Goal: Task Accomplishment & Management: Manage account settings

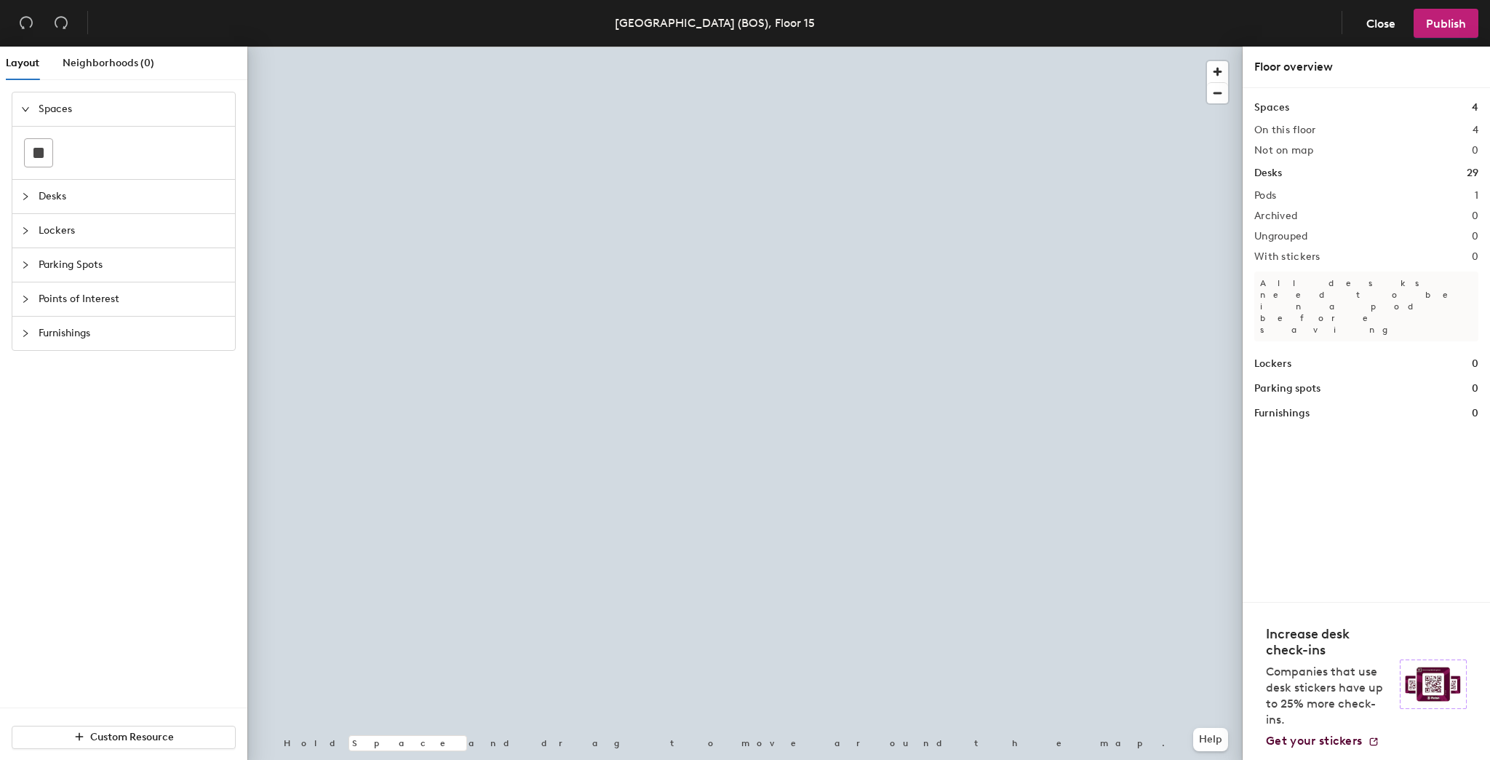
click at [616, 47] on div at bounding box center [744, 47] width 995 height 0
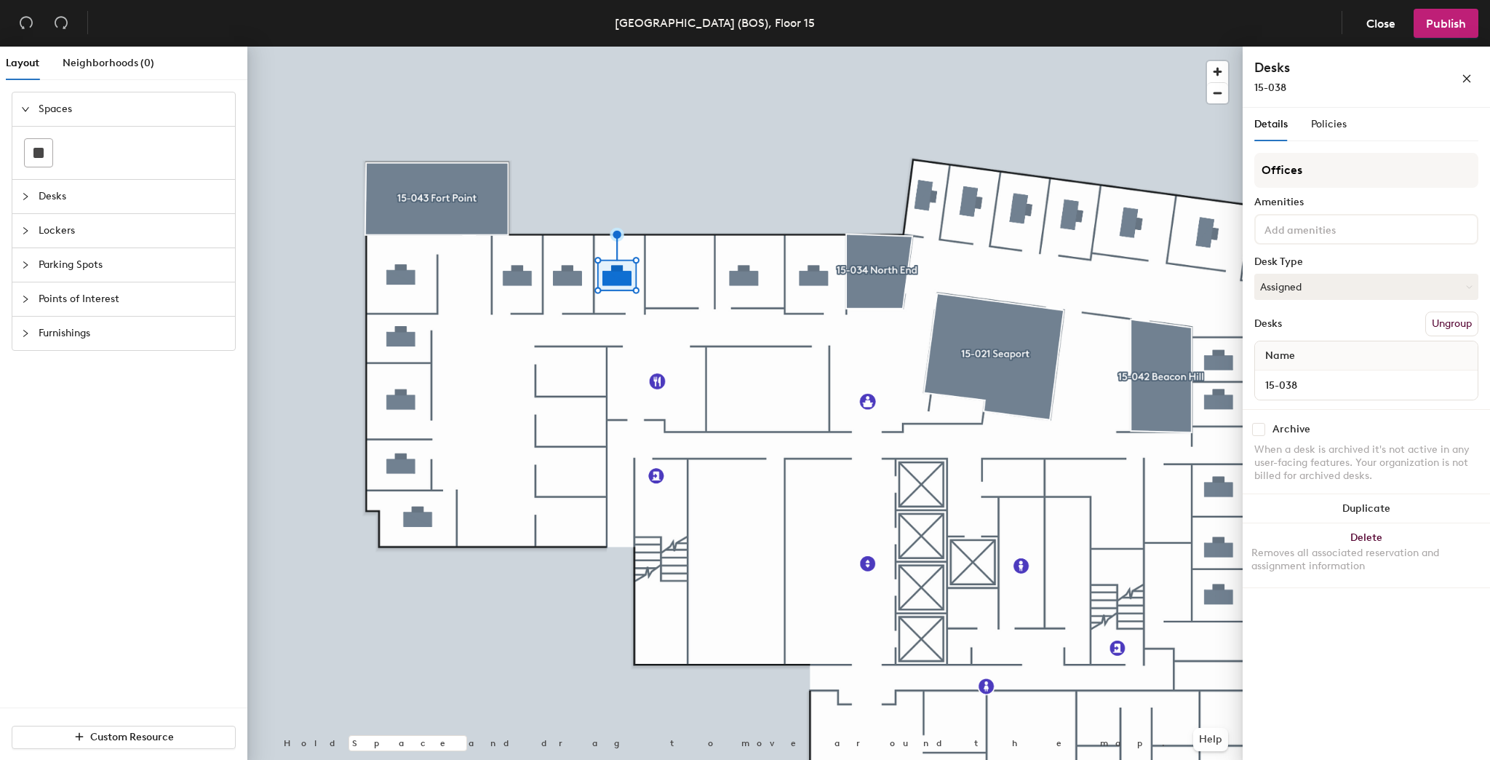
click at [635, 47] on div at bounding box center [744, 47] width 995 height 0
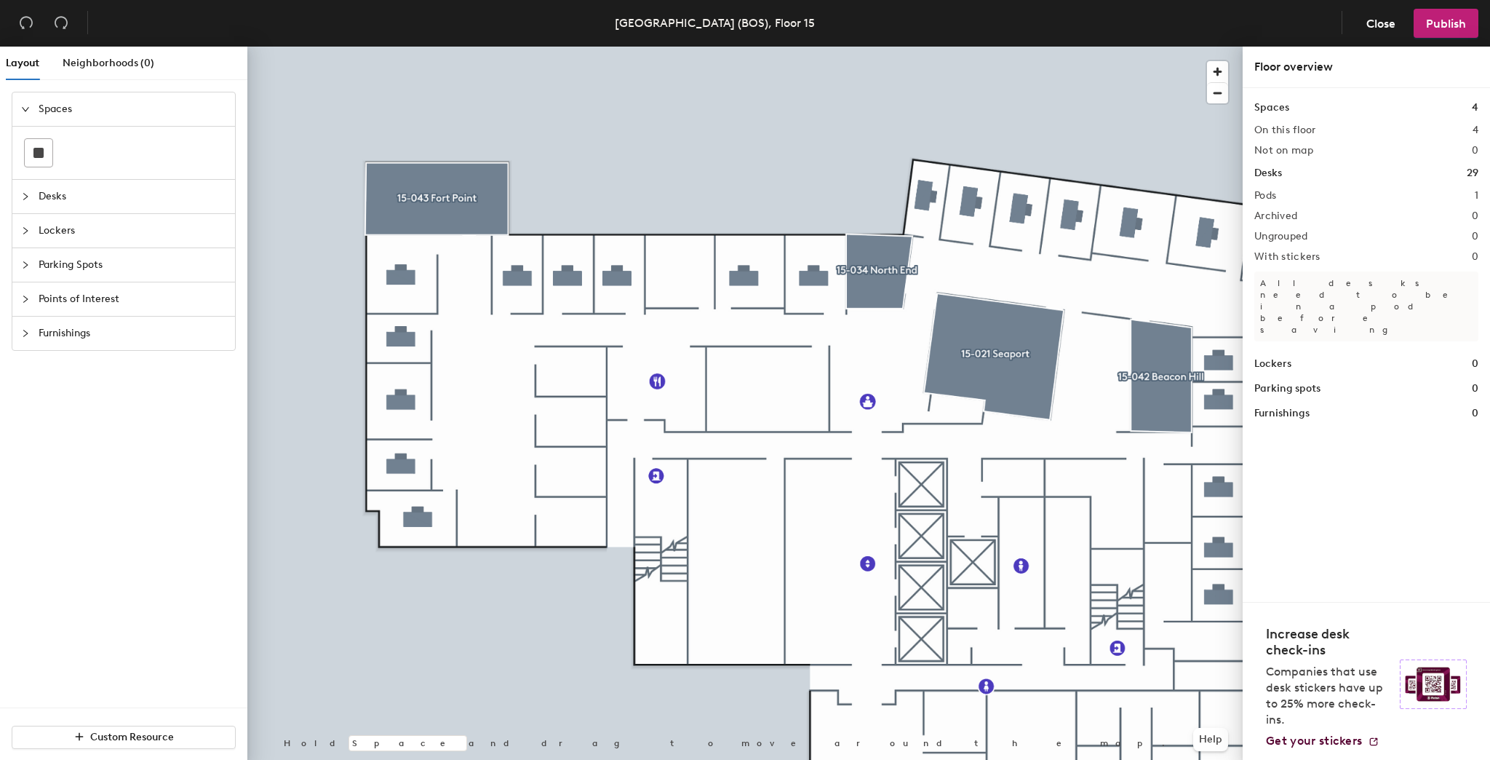
click at [21, 192] on icon "collapsed" at bounding box center [25, 196] width 9 height 9
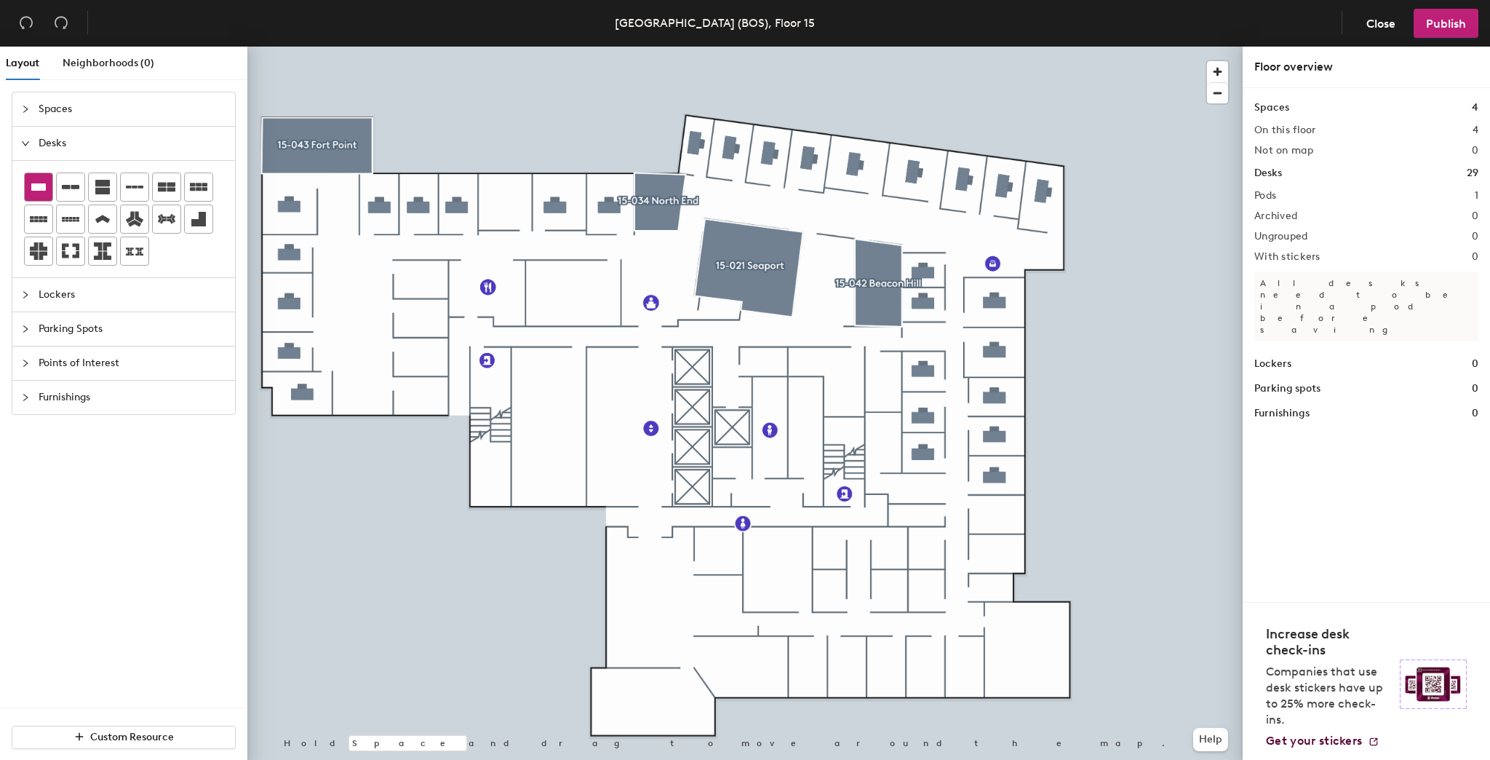
click at [47, 183] on icon at bounding box center [38, 186] width 17 height 17
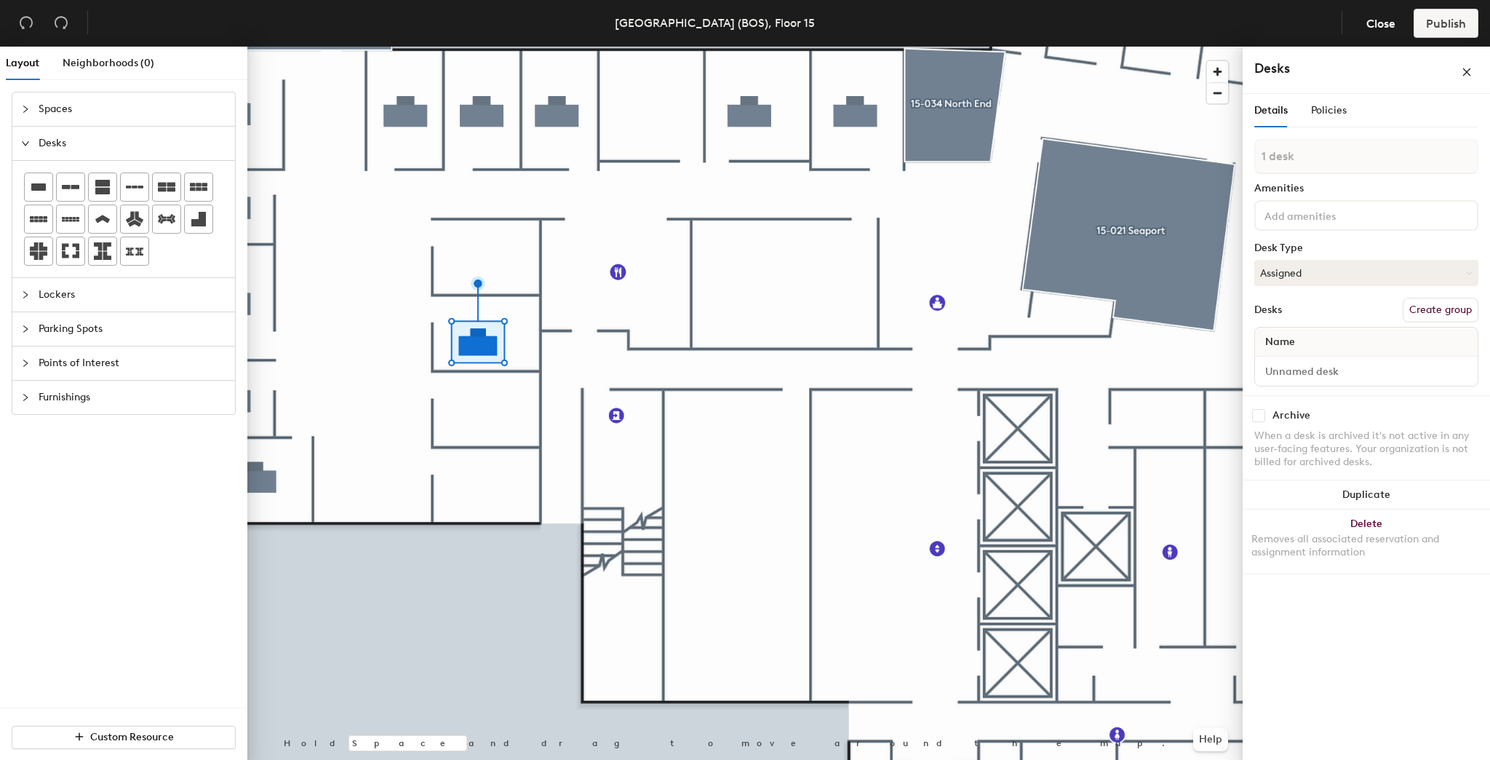
click at [1302, 211] on input at bounding box center [1327, 214] width 131 height 17
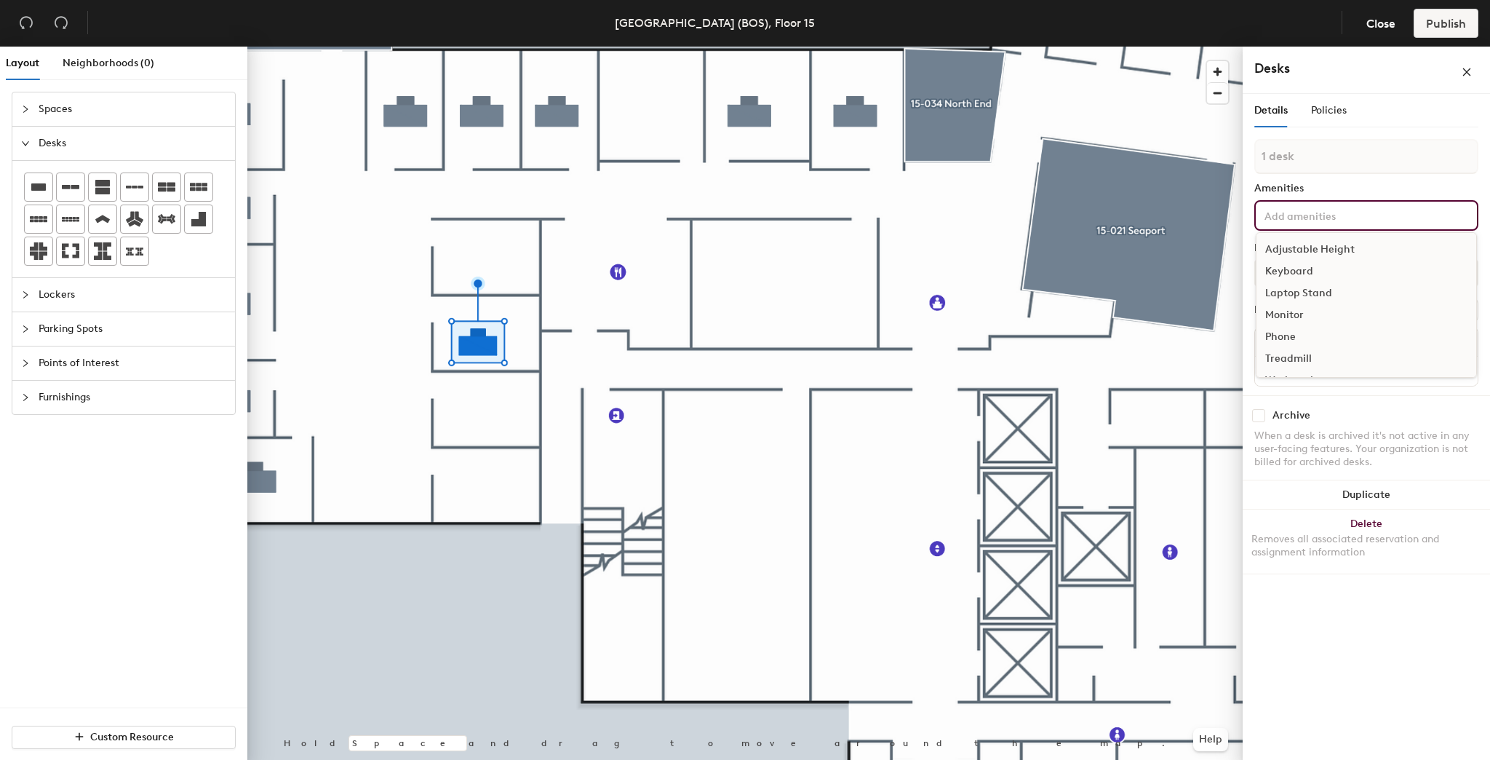
click at [538, 47] on div at bounding box center [744, 47] width 995 height 0
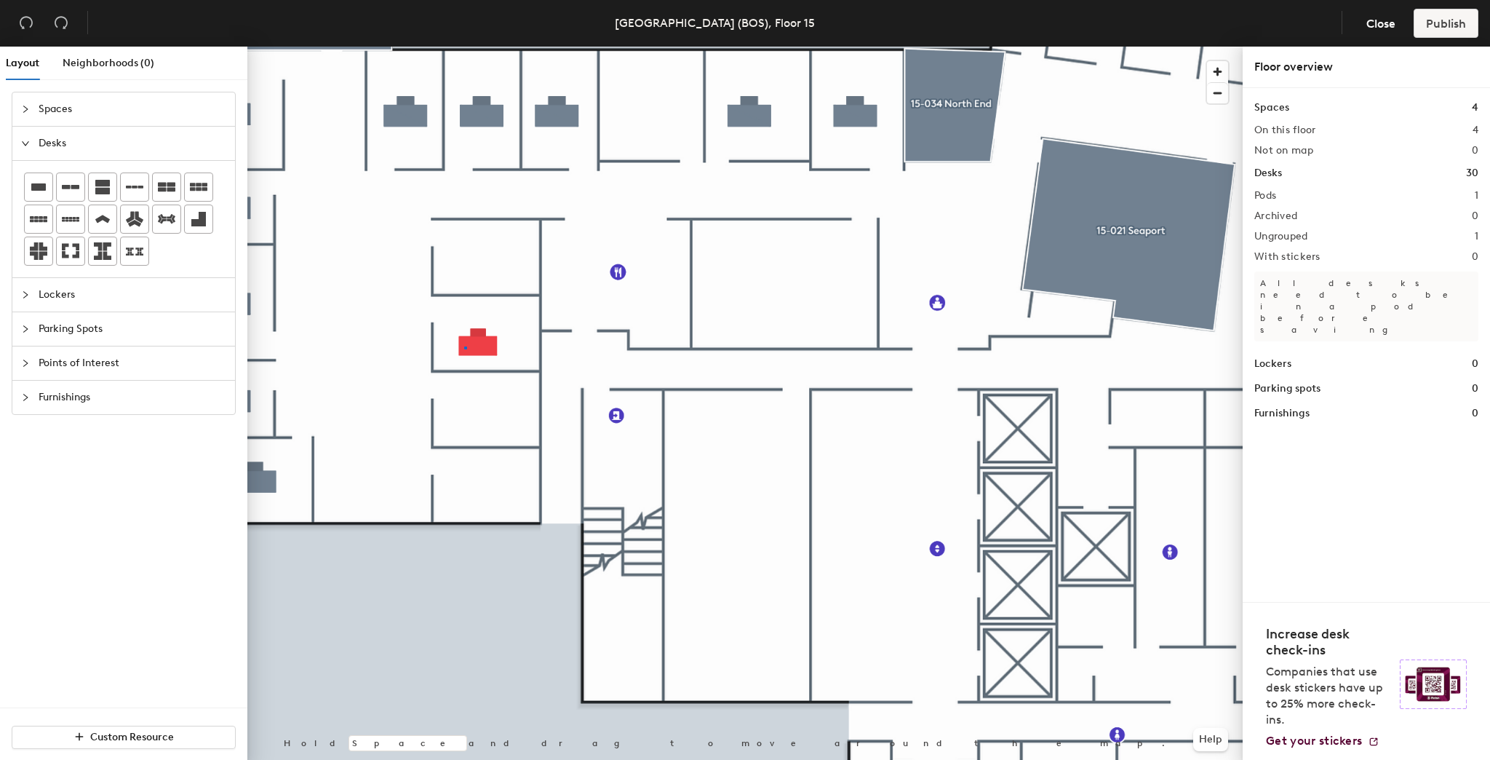
click at [464, 47] on div at bounding box center [744, 47] width 995 height 0
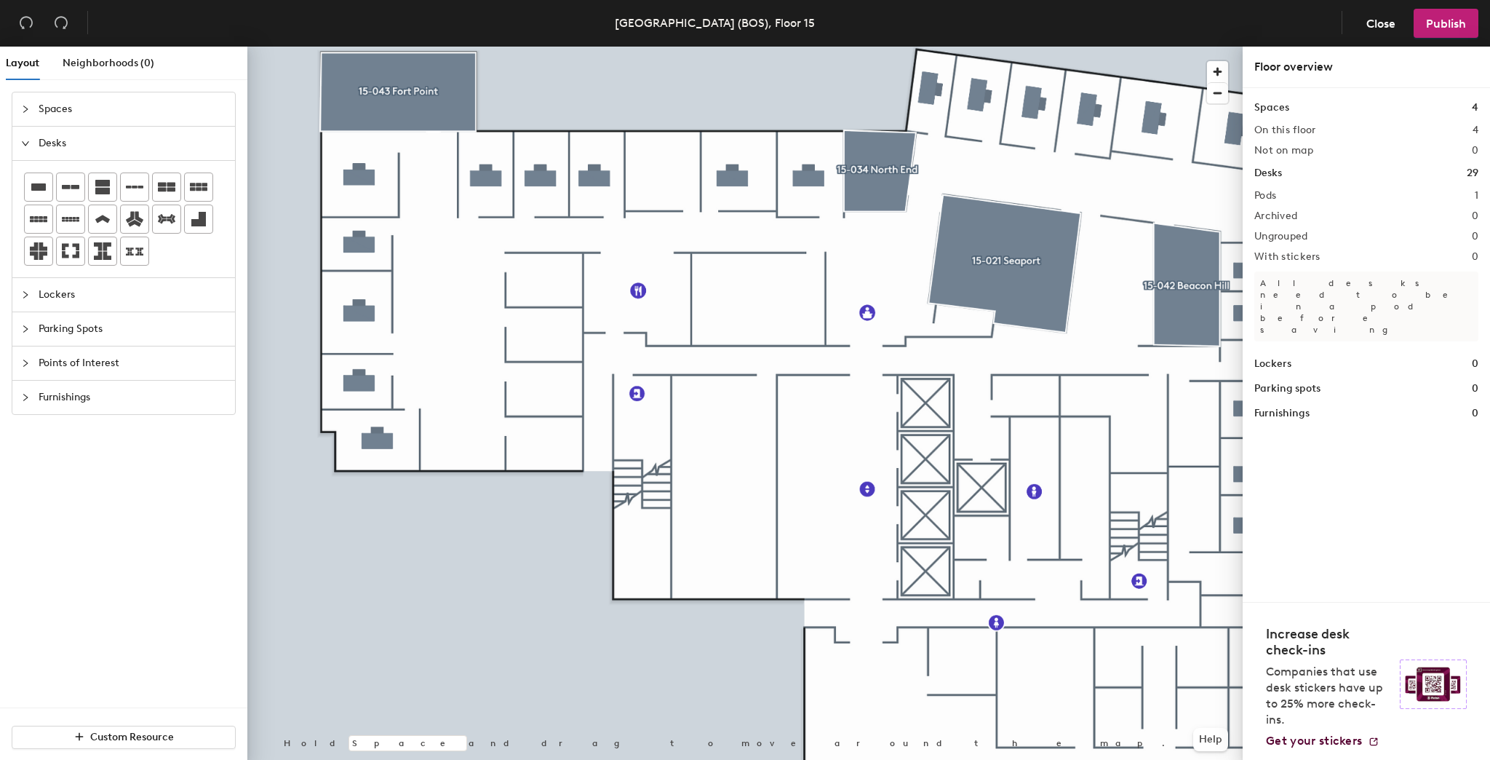
click at [397, 47] on div at bounding box center [744, 47] width 995 height 0
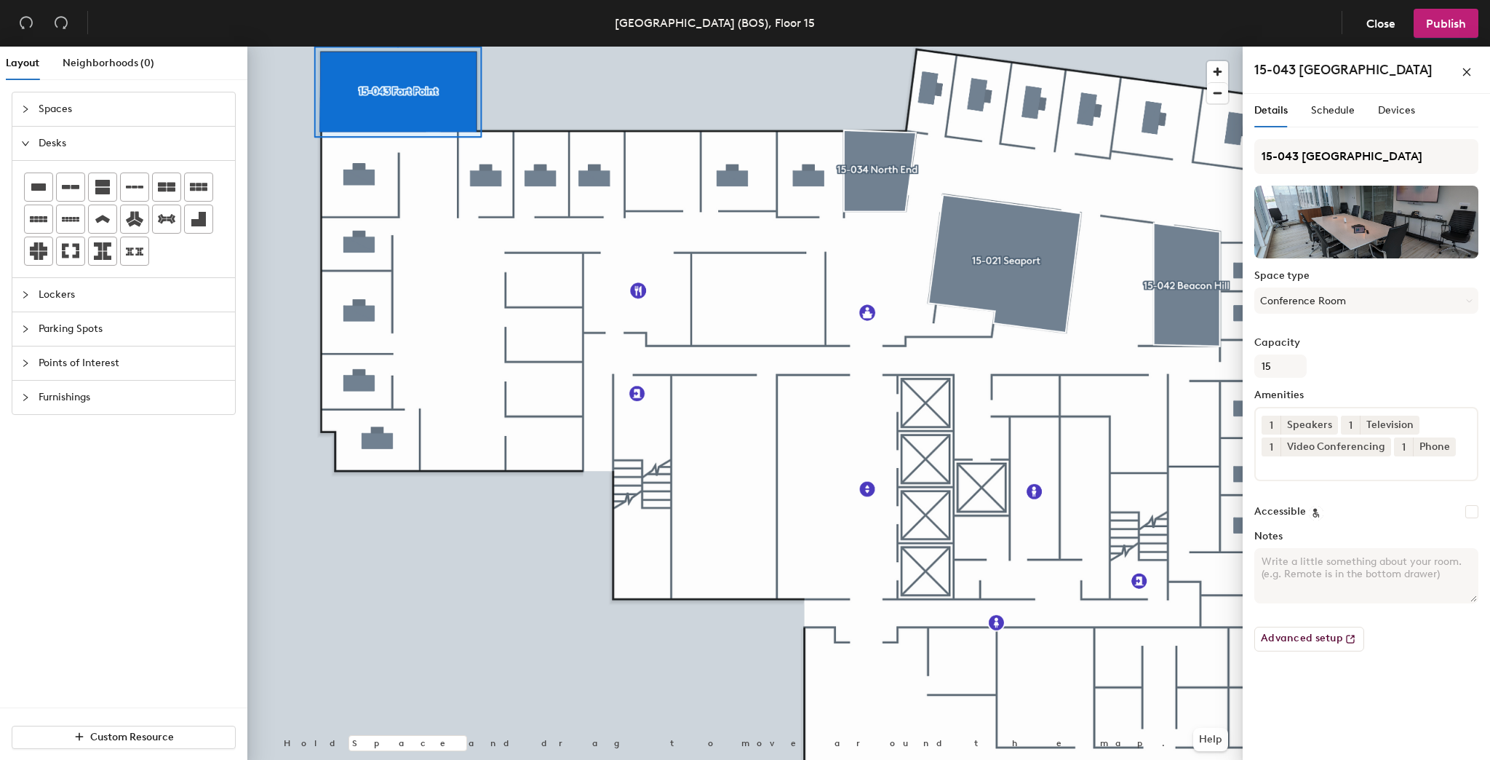
click at [1266, 564] on textarea "Notes" at bounding box center [1366, 575] width 224 height 55
click at [675, 47] on div at bounding box center [744, 47] width 995 height 0
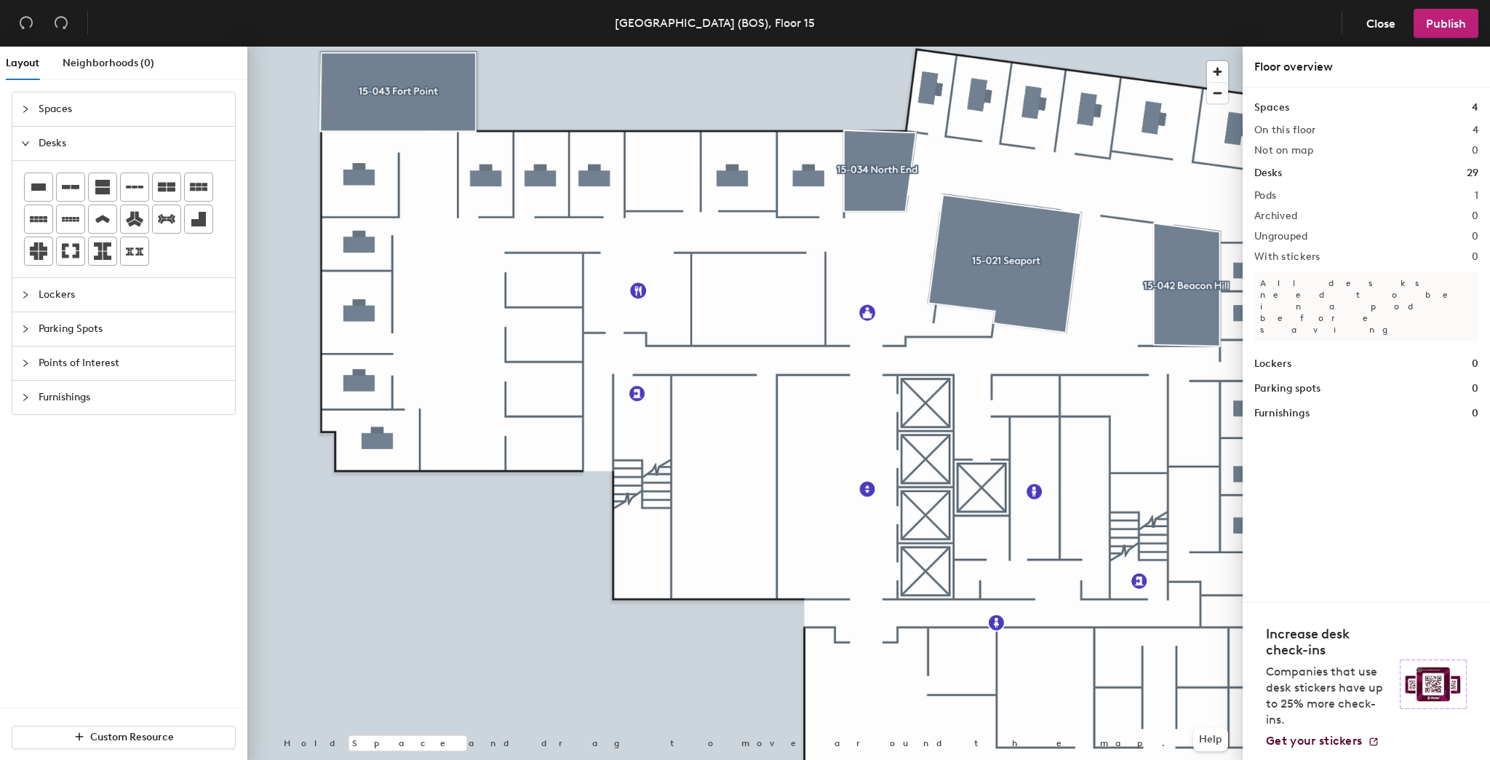
click at [1107, 47] on div at bounding box center [744, 47] width 995 height 0
click at [358, 47] on div at bounding box center [744, 47] width 995 height 0
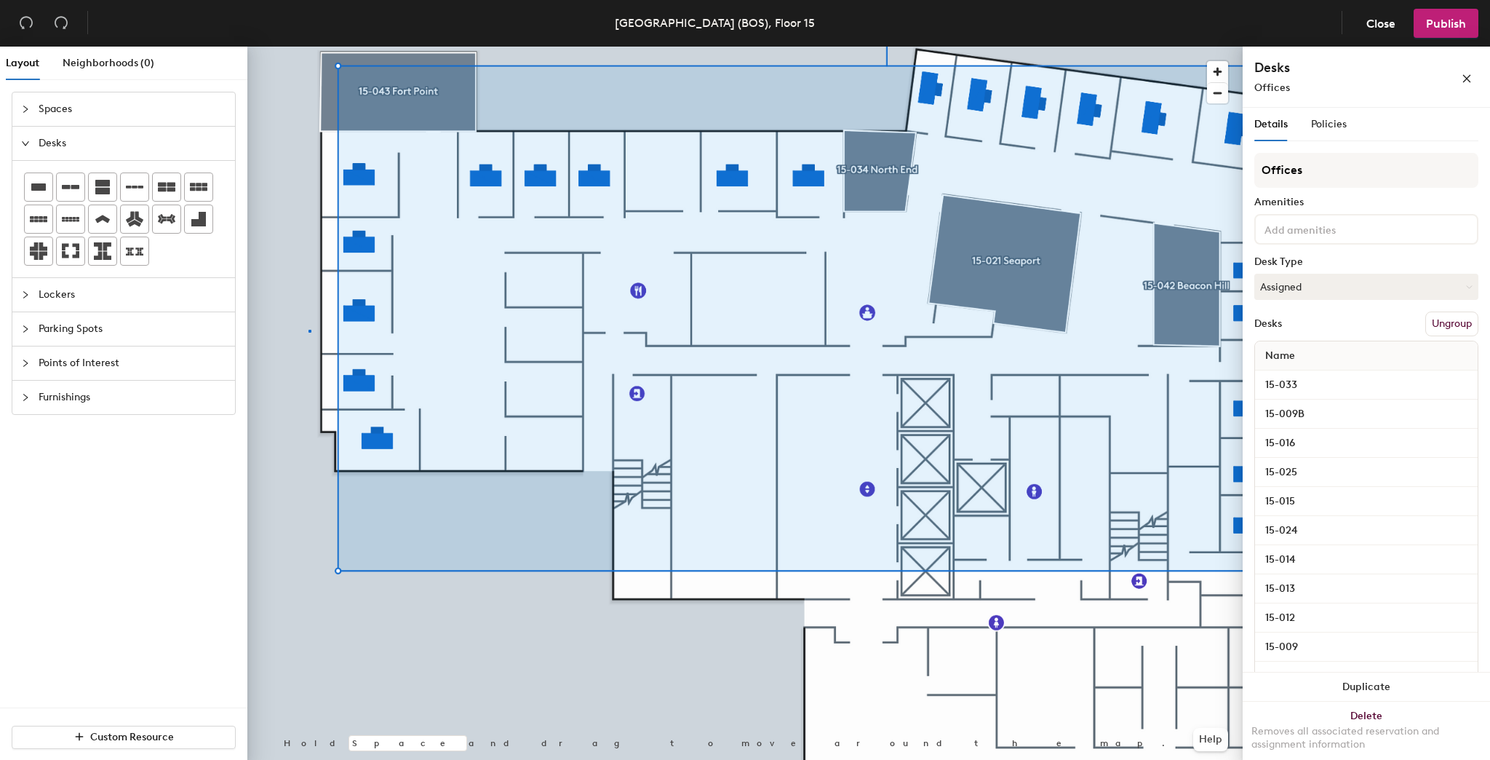
click at [308, 47] on div at bounding box center [744, 47] width 995 height 0
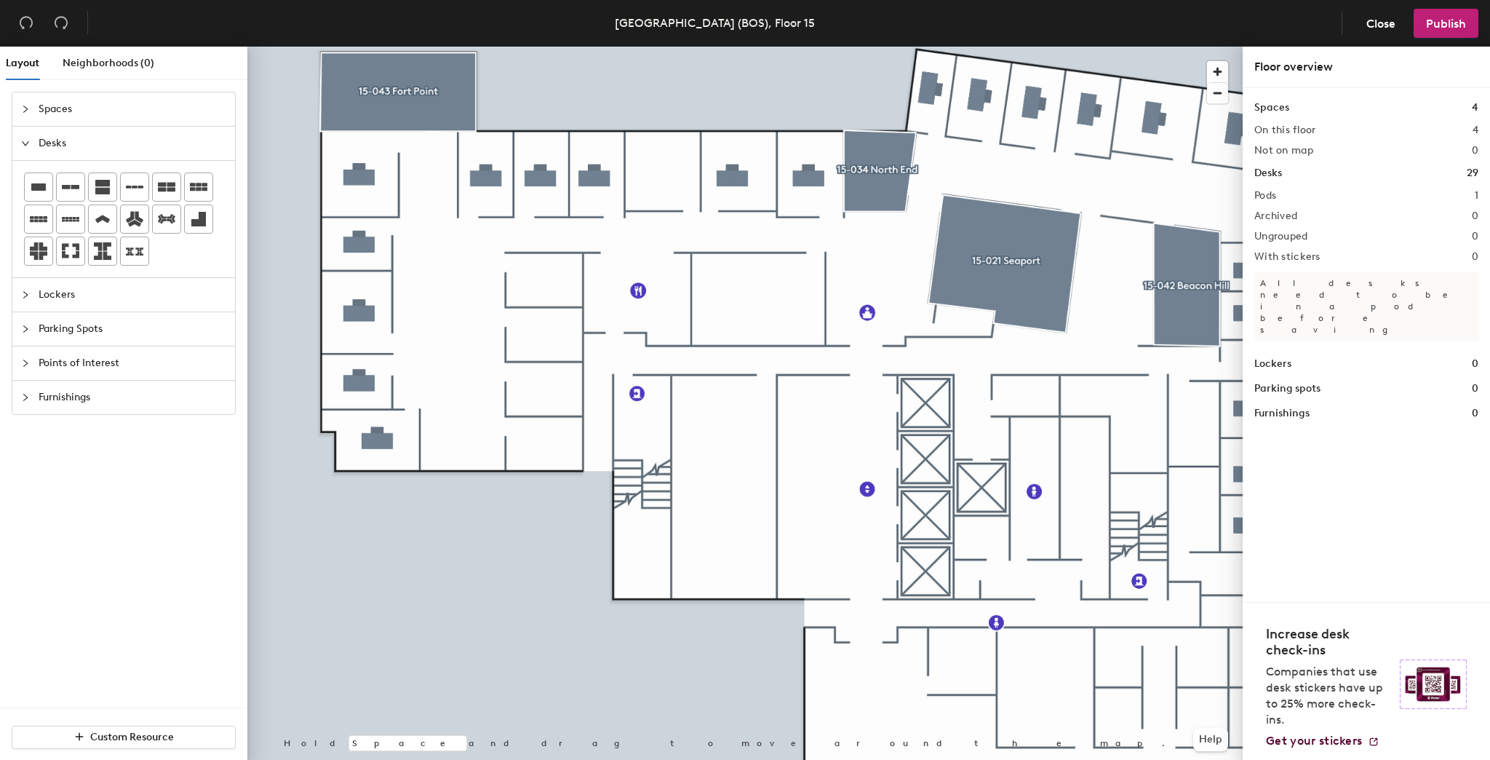
click at [359, 47] on div at bounding box center [744, 47] width 995 height 0
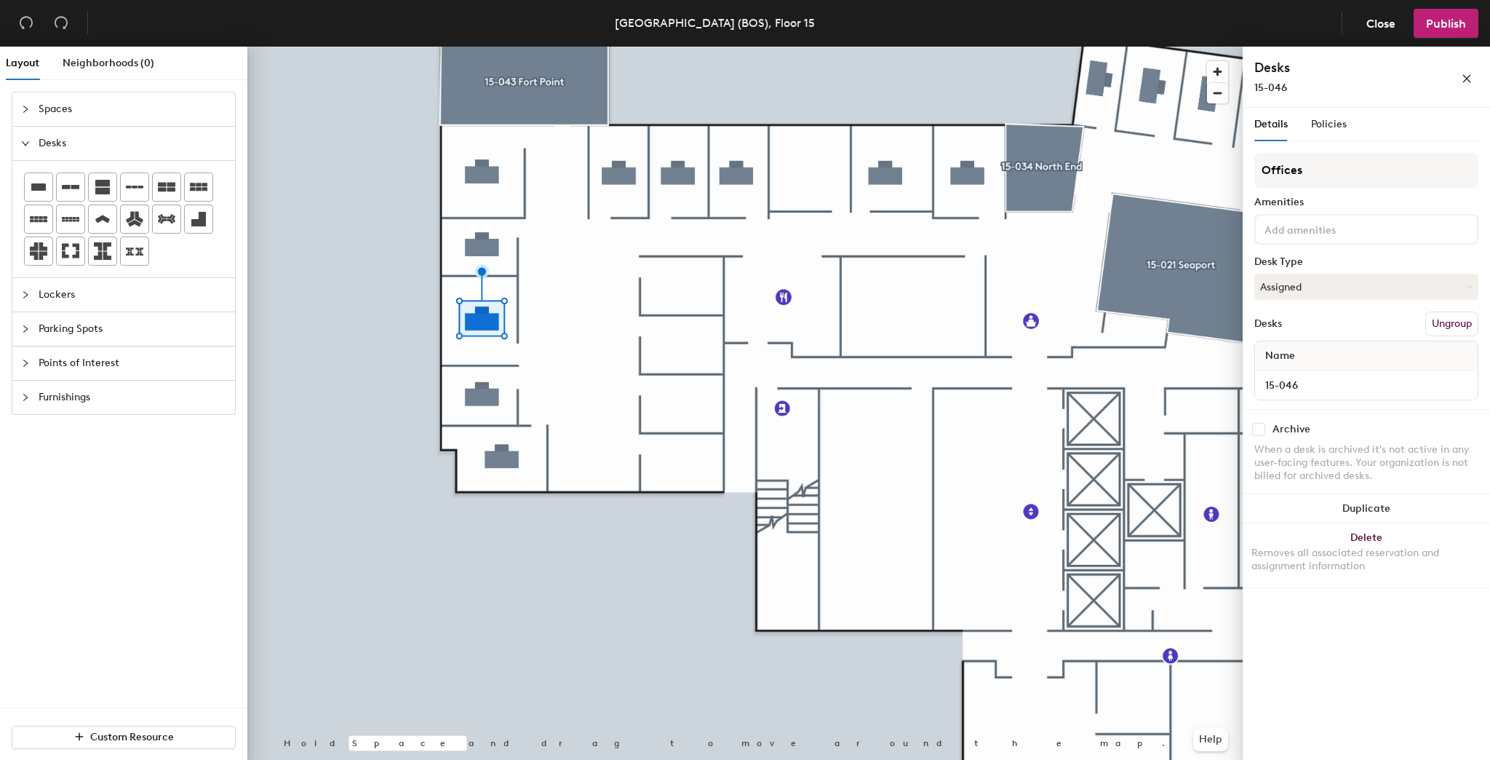
click at [933, 47] on div at bounding box center [744, 47] width 995 height 0
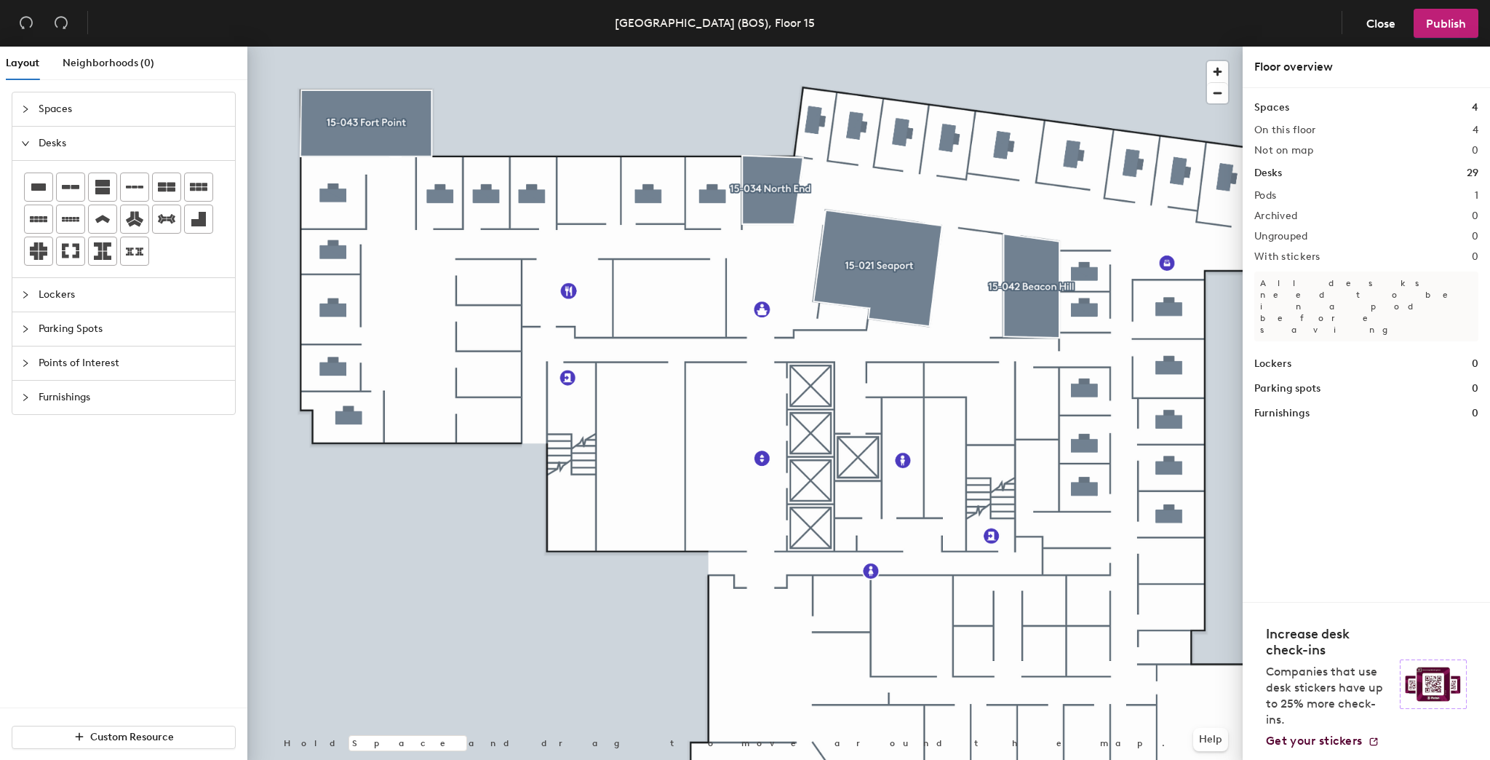
click at [353, 47] on div at bounding box center [744, 47] width 995 height 0
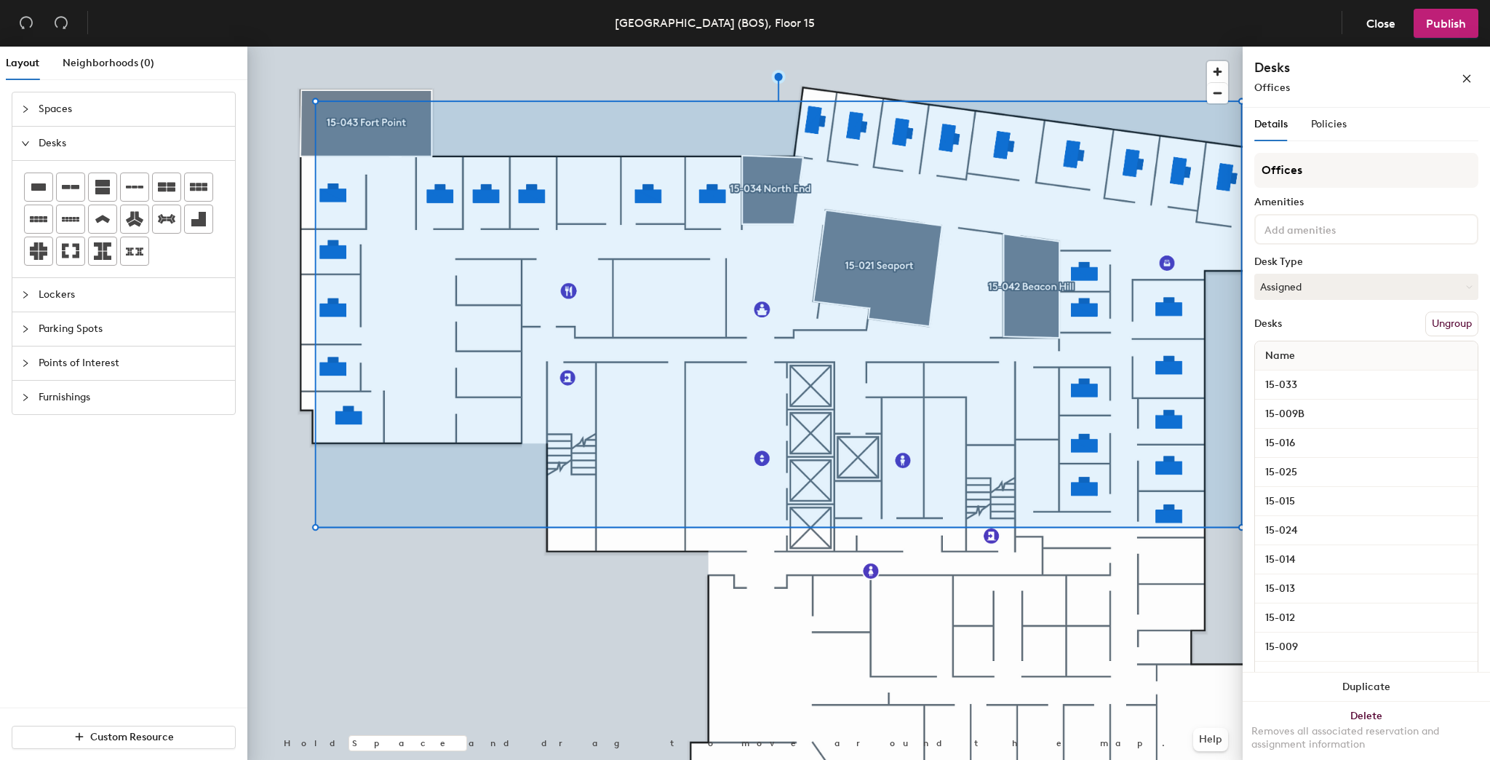
click at [1443, 320] on button "Ungroup" at bounding box center [1451, 323] width 53 height 25
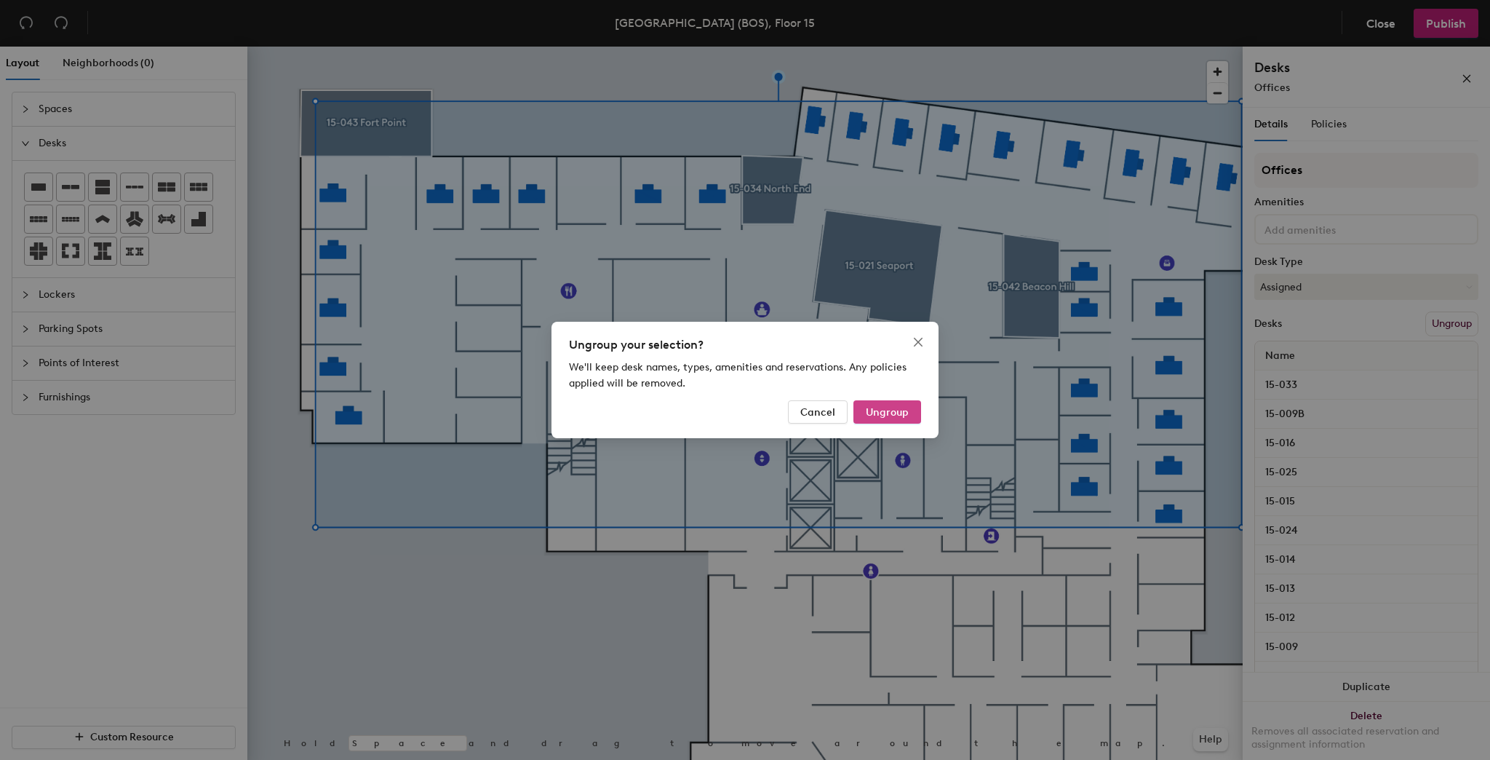
click at [896, 406] on span "Ungroup" at bounding box center [887, 412] width 43 height 12
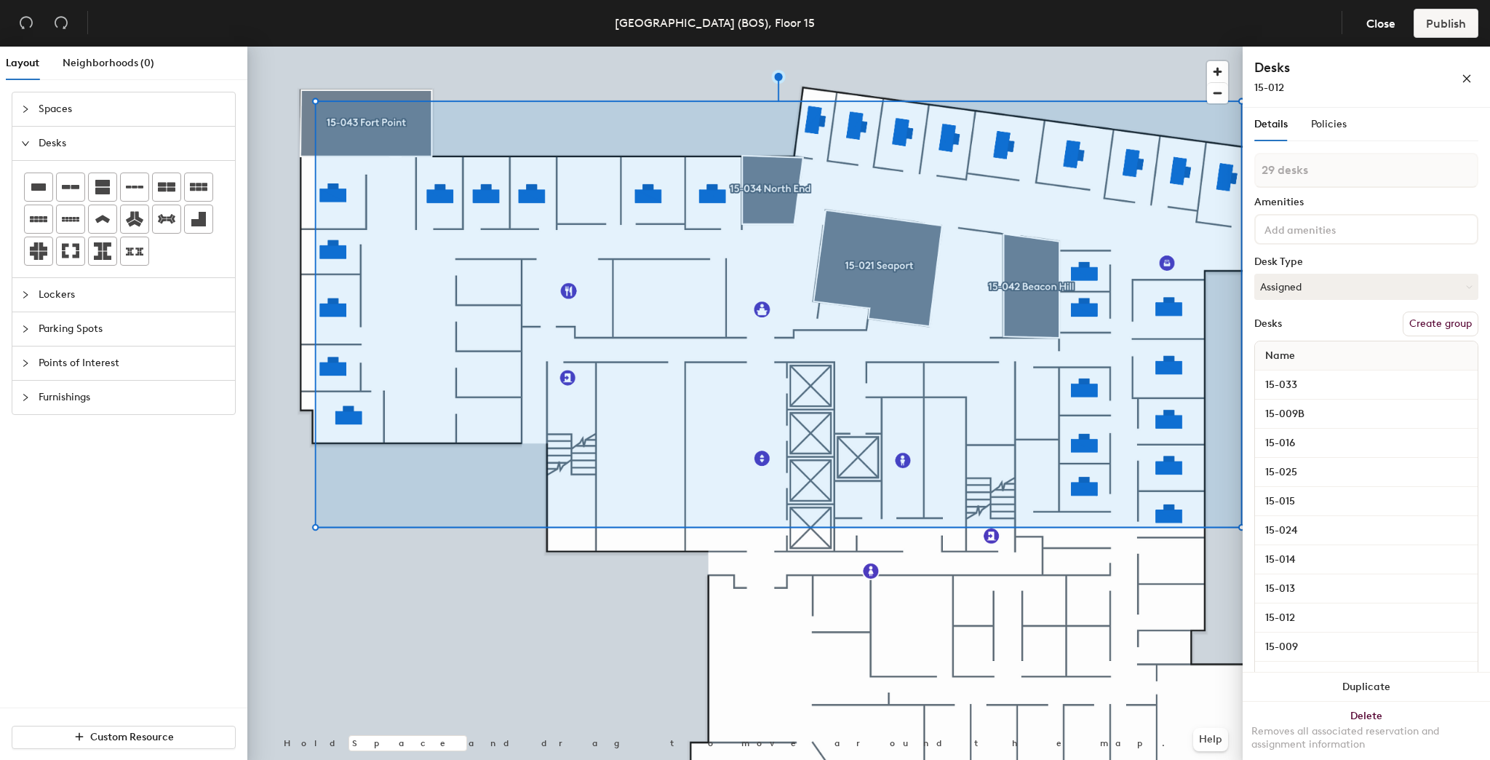
click at [781, 47] on div at bounding box center [744, 47] width 995 height 0
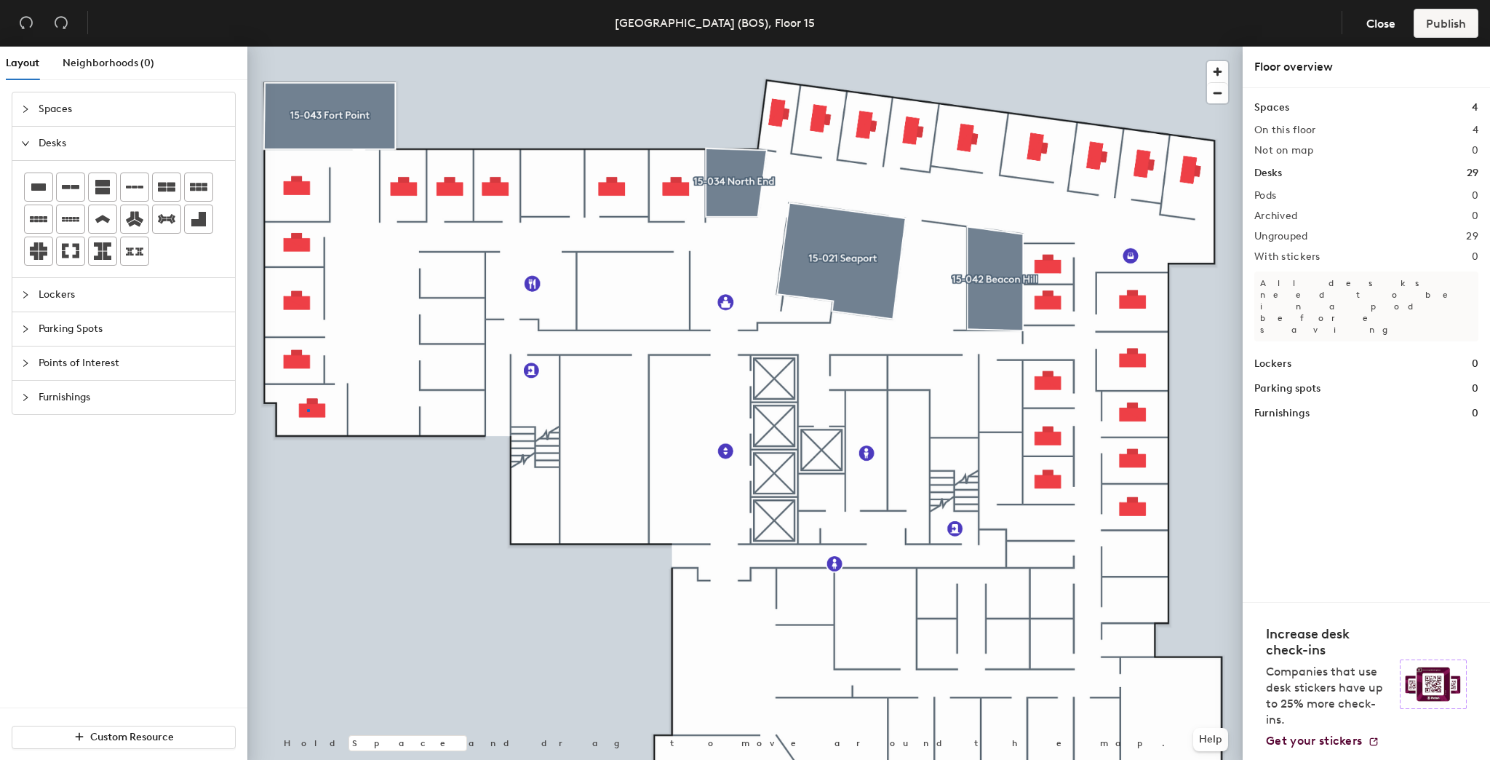
click at [307, 47] on div at bounding box center [744, 47] width 995 height 0
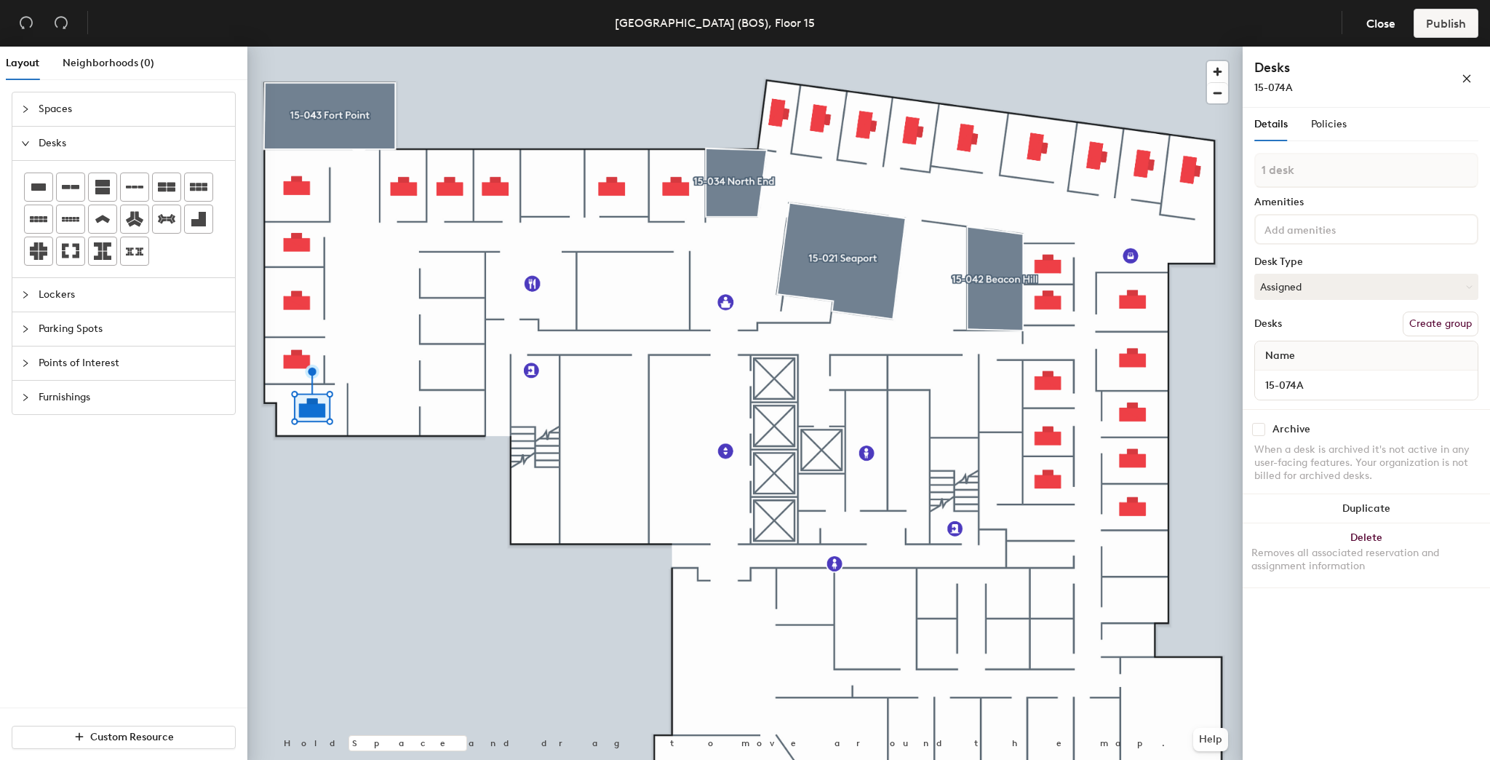
click at [1422, 326] on button "Create group" at bounding box center [1441, 323] width 76 height 25
click at [1451, 320] on button "Ungroup" at bounding box center [1451, 323] width 53 height 25
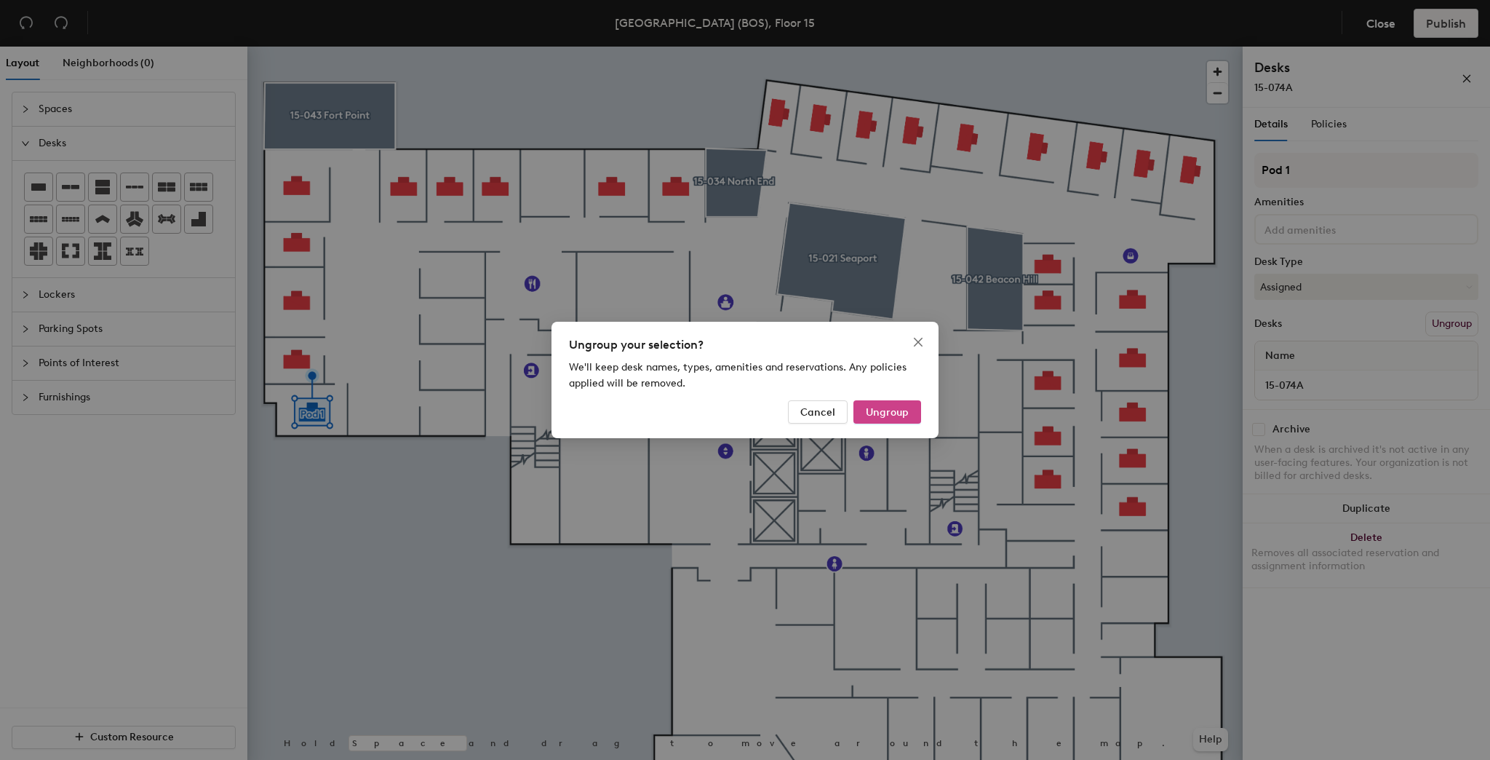
click at [869, 402] on button "Ungroup" at bounding box center [887, 411] width 68 height 23
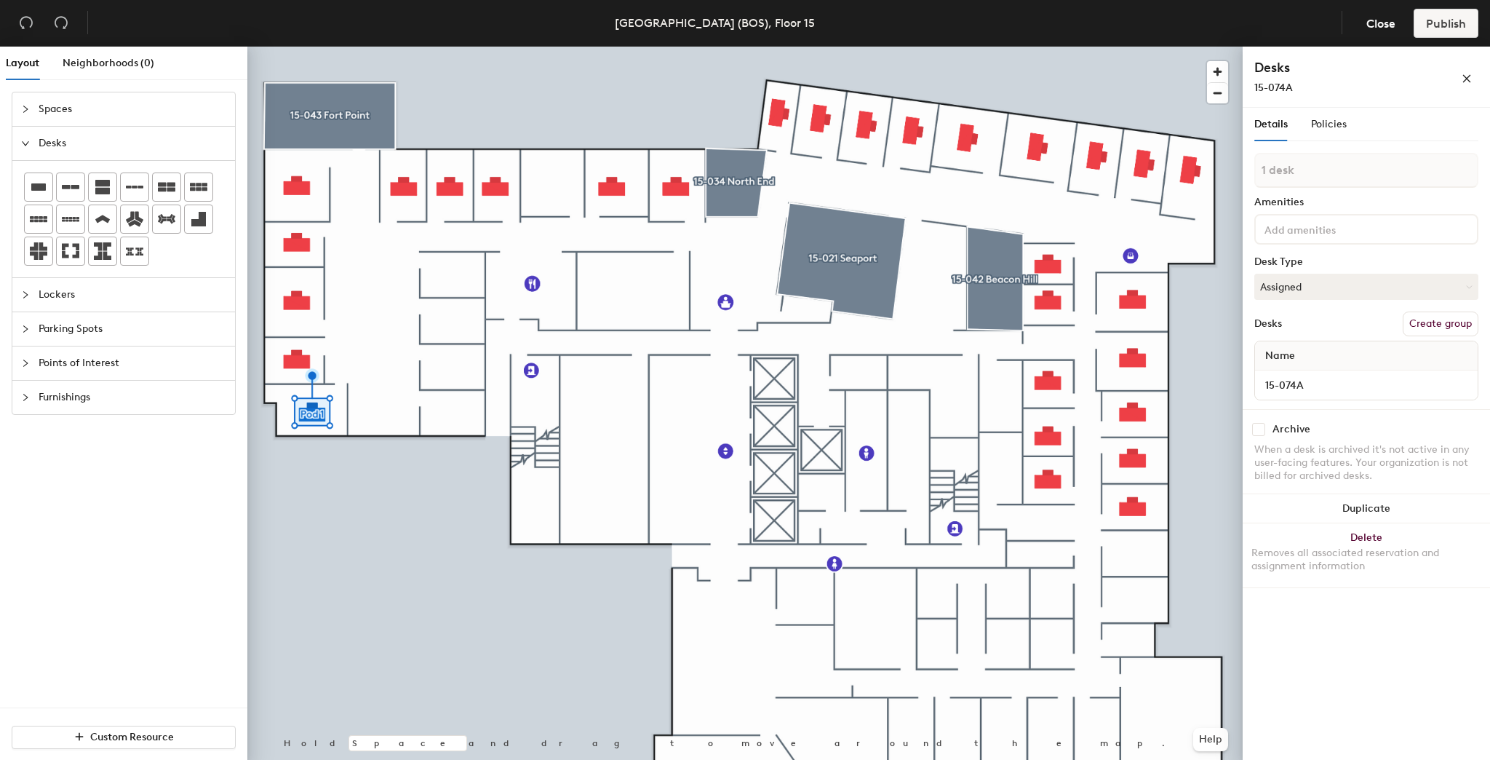
click at [354, 47] on div at bounding box center [744, 47] width 995 height 0
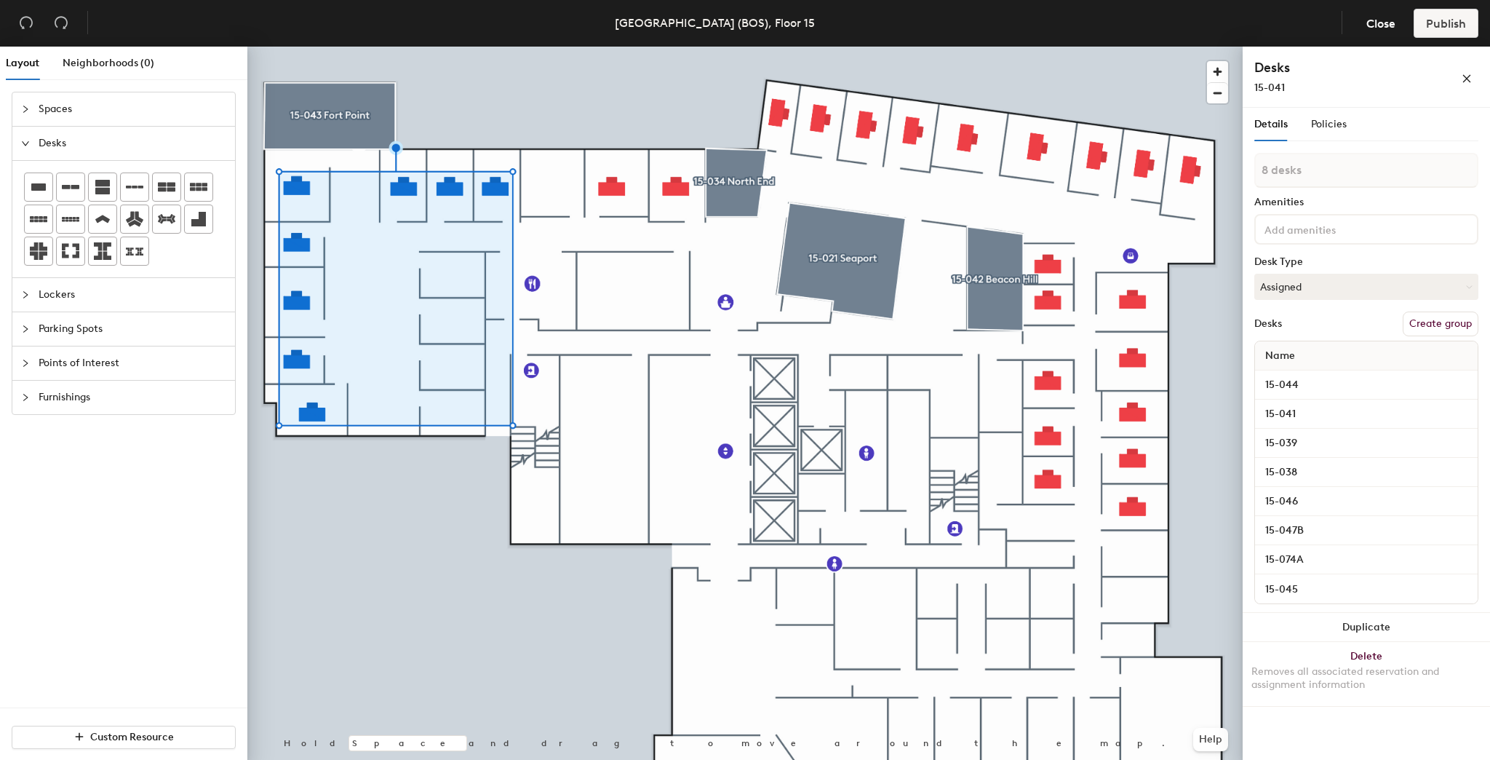
click at [1413, 322] on button "Create group" at bounding box center [1441, 323] width 76 height 25
click at [646, 47] on div at bounding box center [744, 47] width 995 height 0
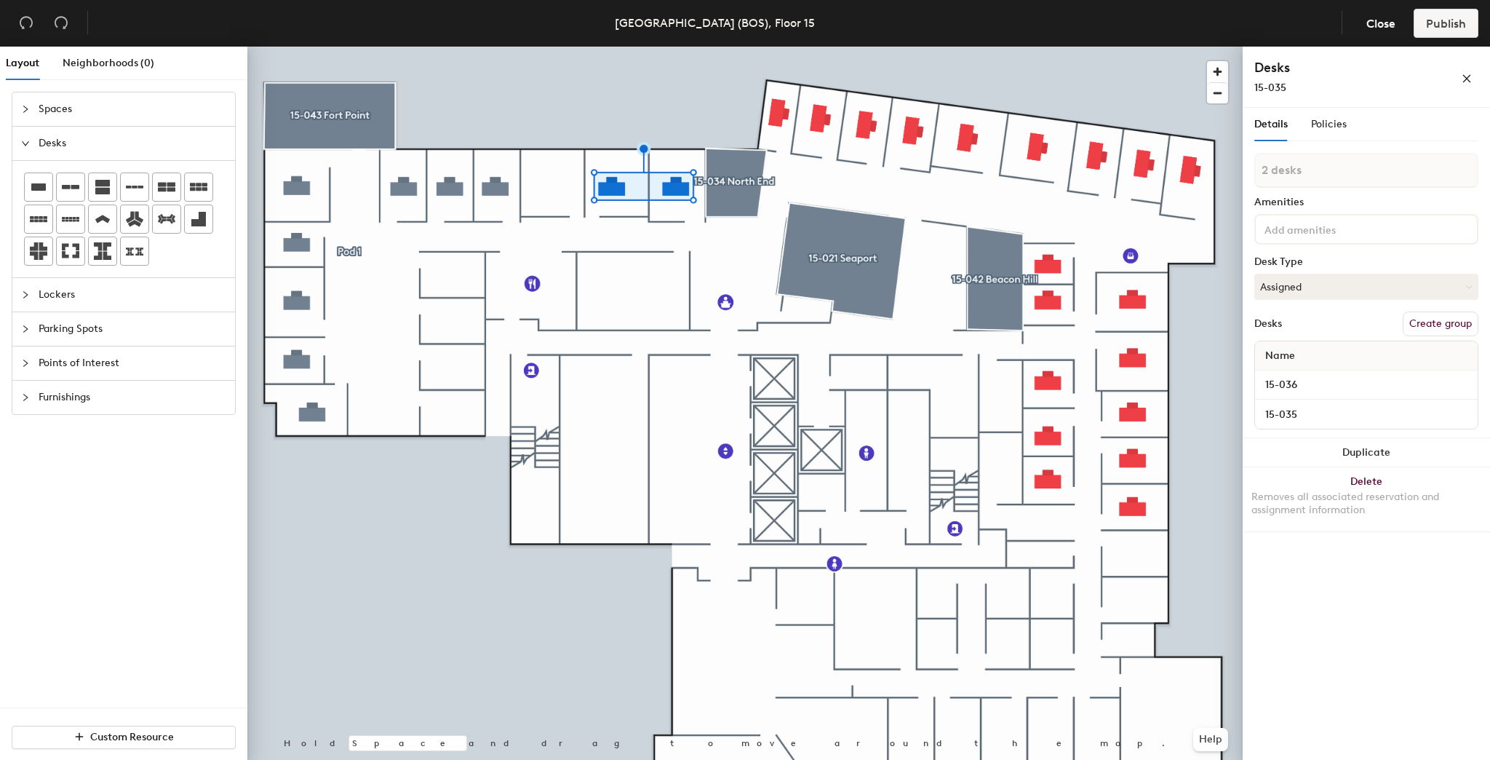
click at [1411, 325] on button "Create group" at bounding box center [1441, 323] width 76 height 25
click at [693, 47] on div at bounding box center [744, 47] width 995 height 0
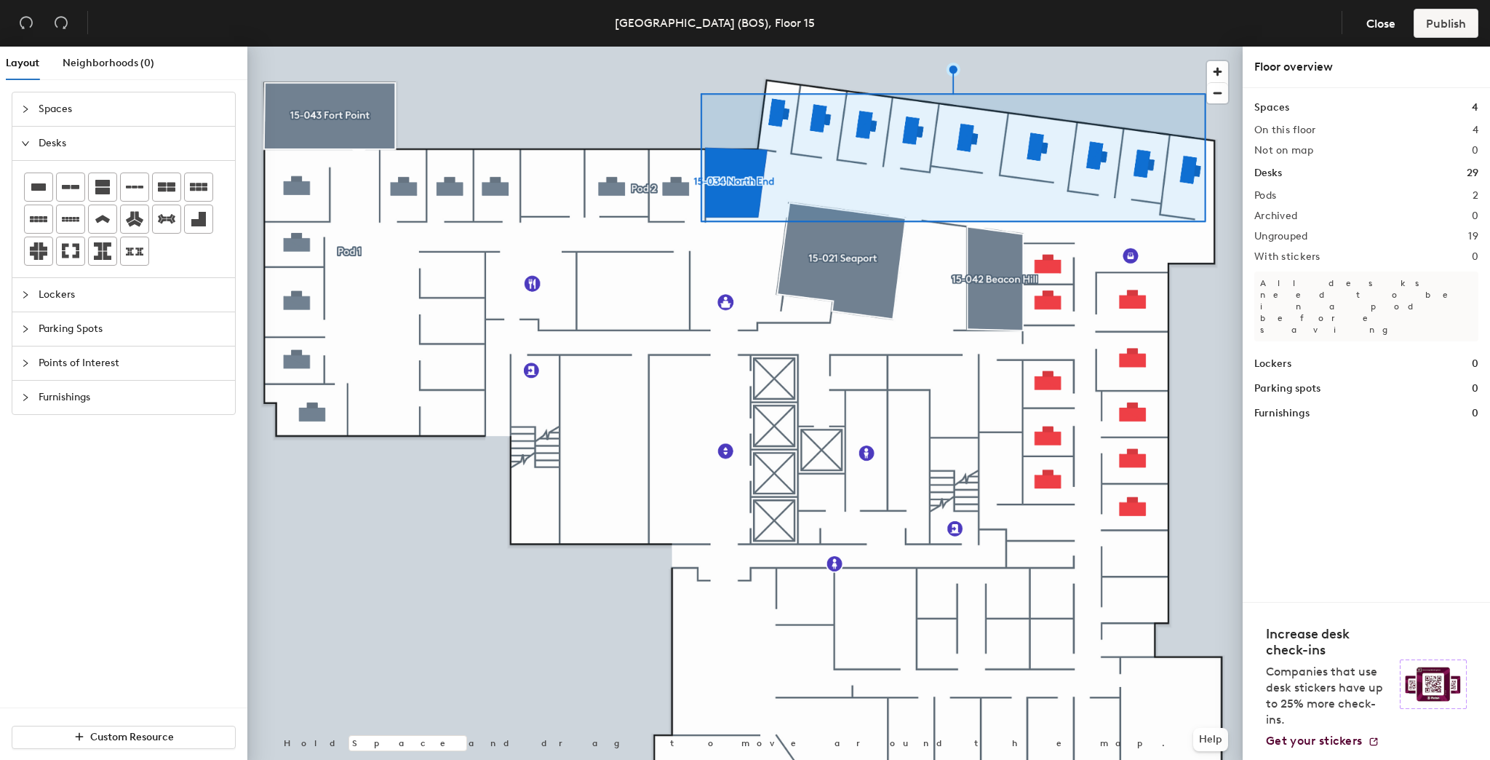
click at [1115, 47] on div at bounding box center [744, 47] width 995 height 0
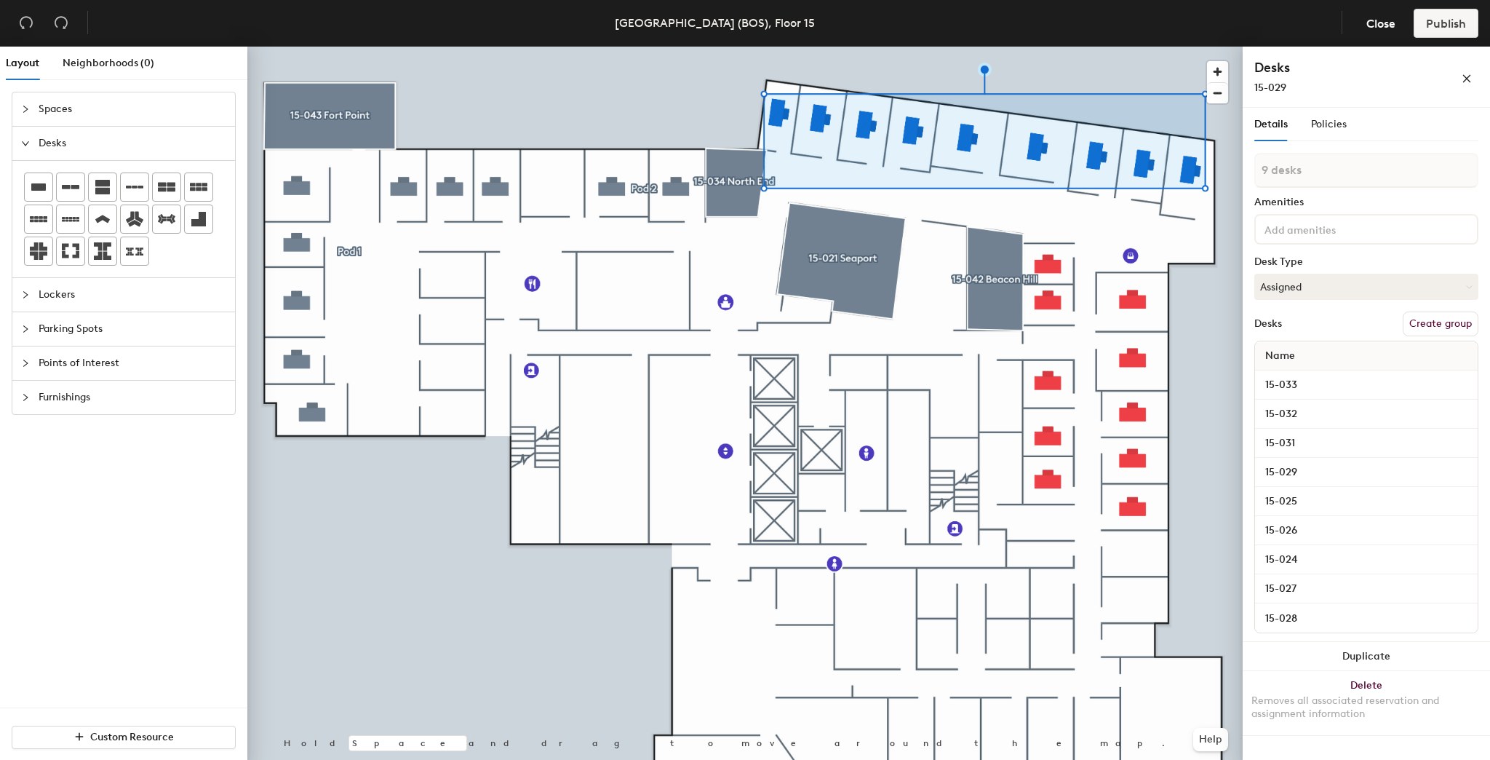
click at [1426, 315] on button "Create group" at bounding box center [1441, 323] width 76 height 25
click at [1174, 47] on div at bounding box center [744, 47] width 995 height 0
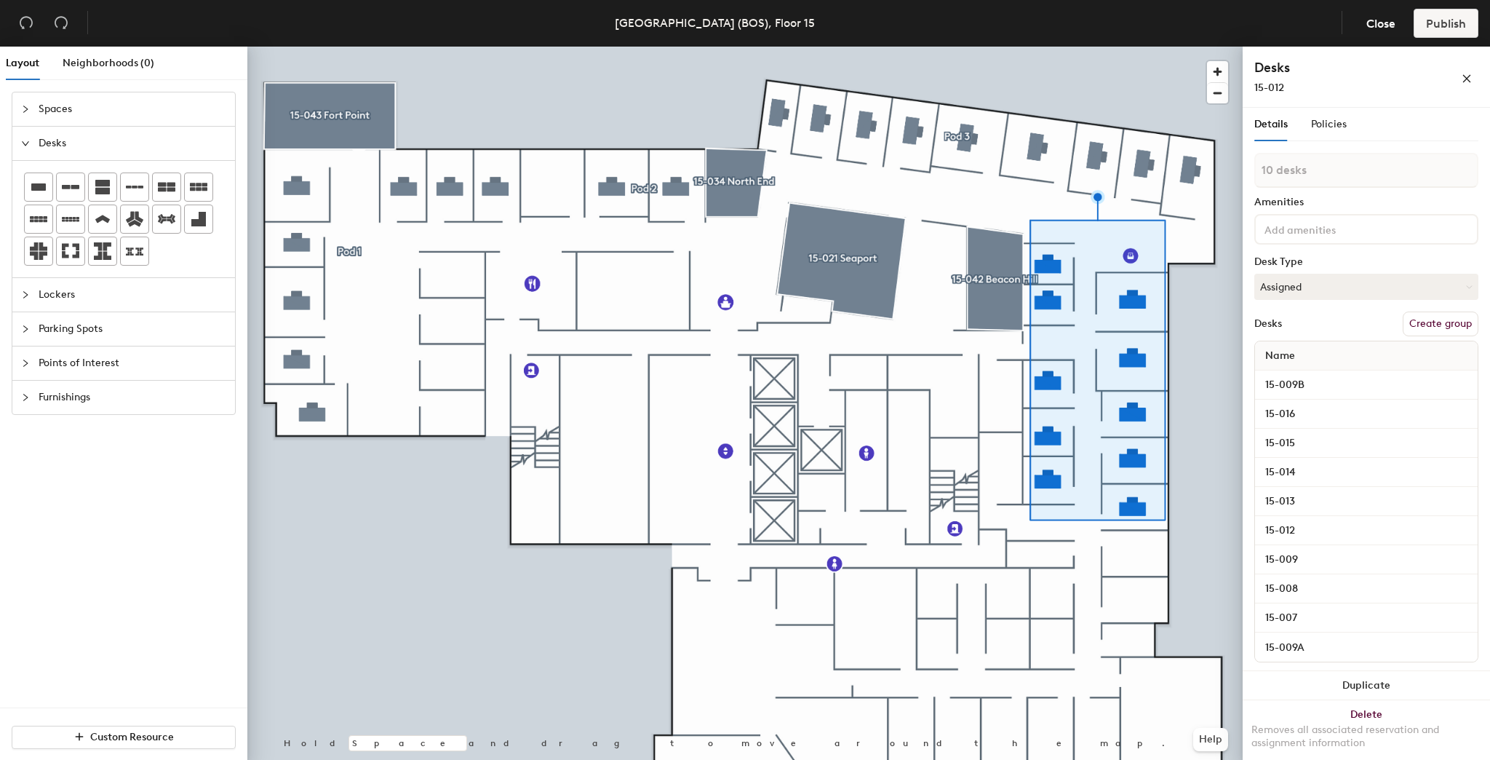
click at [1413, 315] on button "Create group" at bounding box center [1441, 323] width 76 height 25
click at [919, 47] on div at bounding box center [744, 47] width 995 height 0
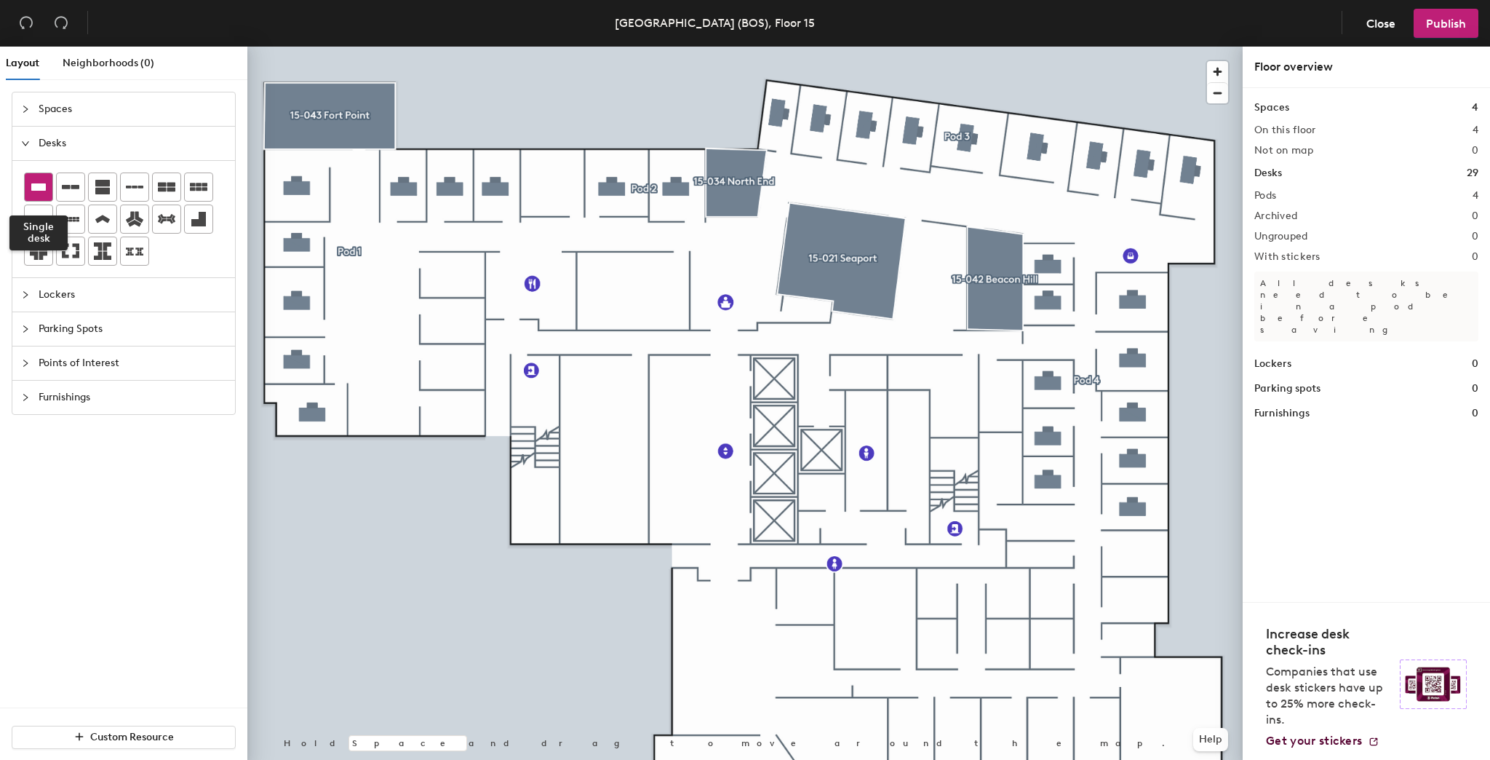
click at [38, 185] on icon at bounding box center [38, 186] width 15 height 7
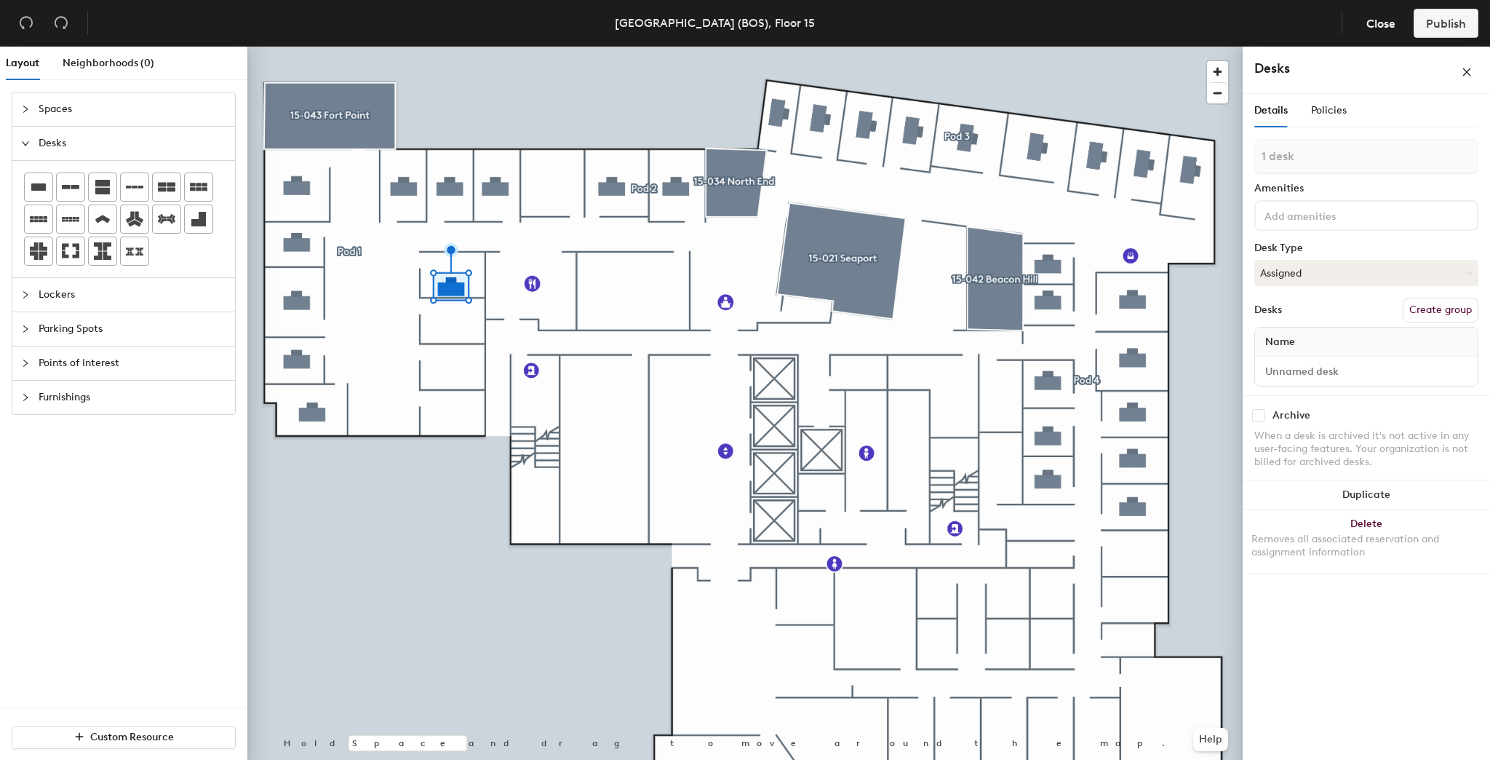
click at [396, 47] on div at bounding box center [744, 47] width 995 height 0
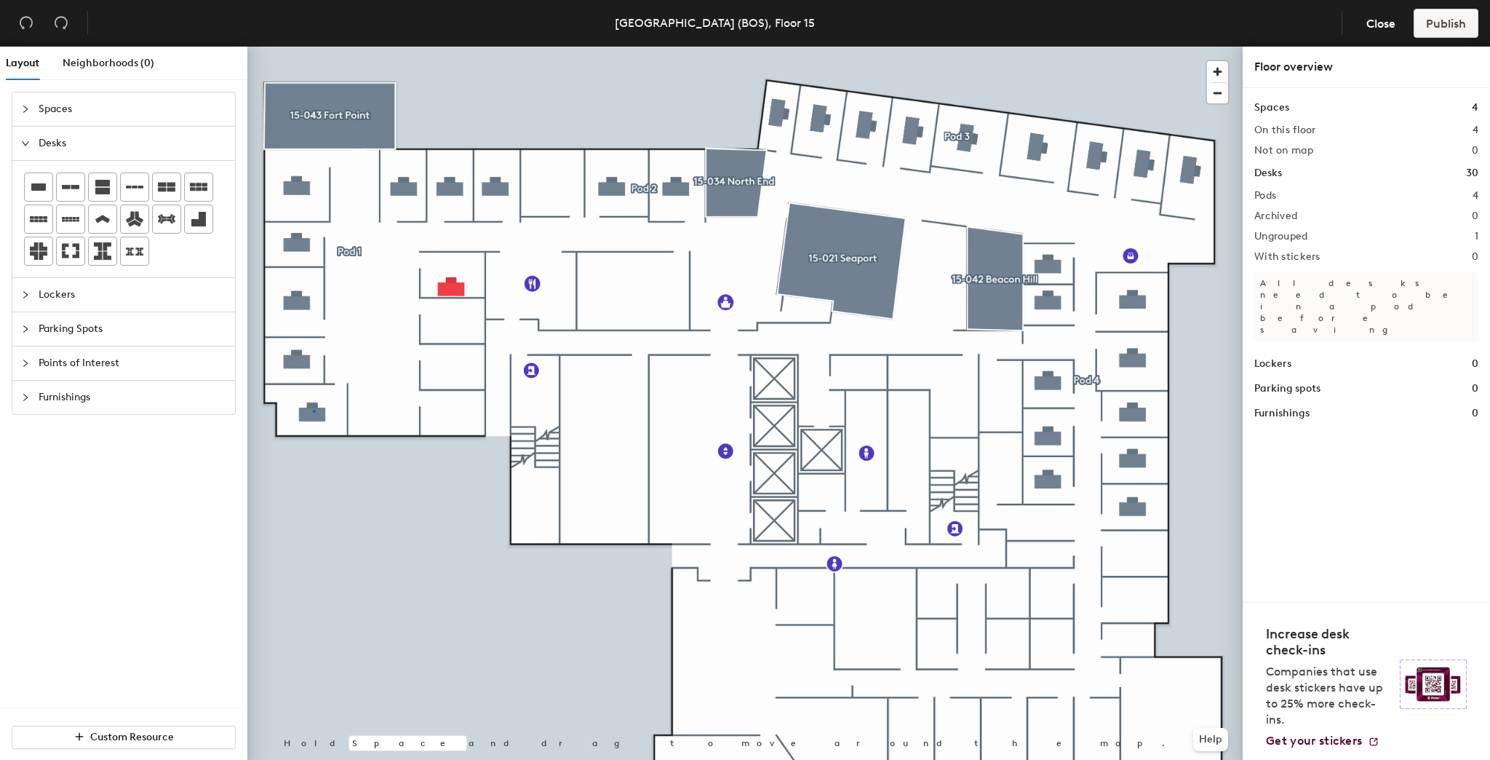
click at [313, 47] on div at bounding box center [744, 47] width 995 height 0
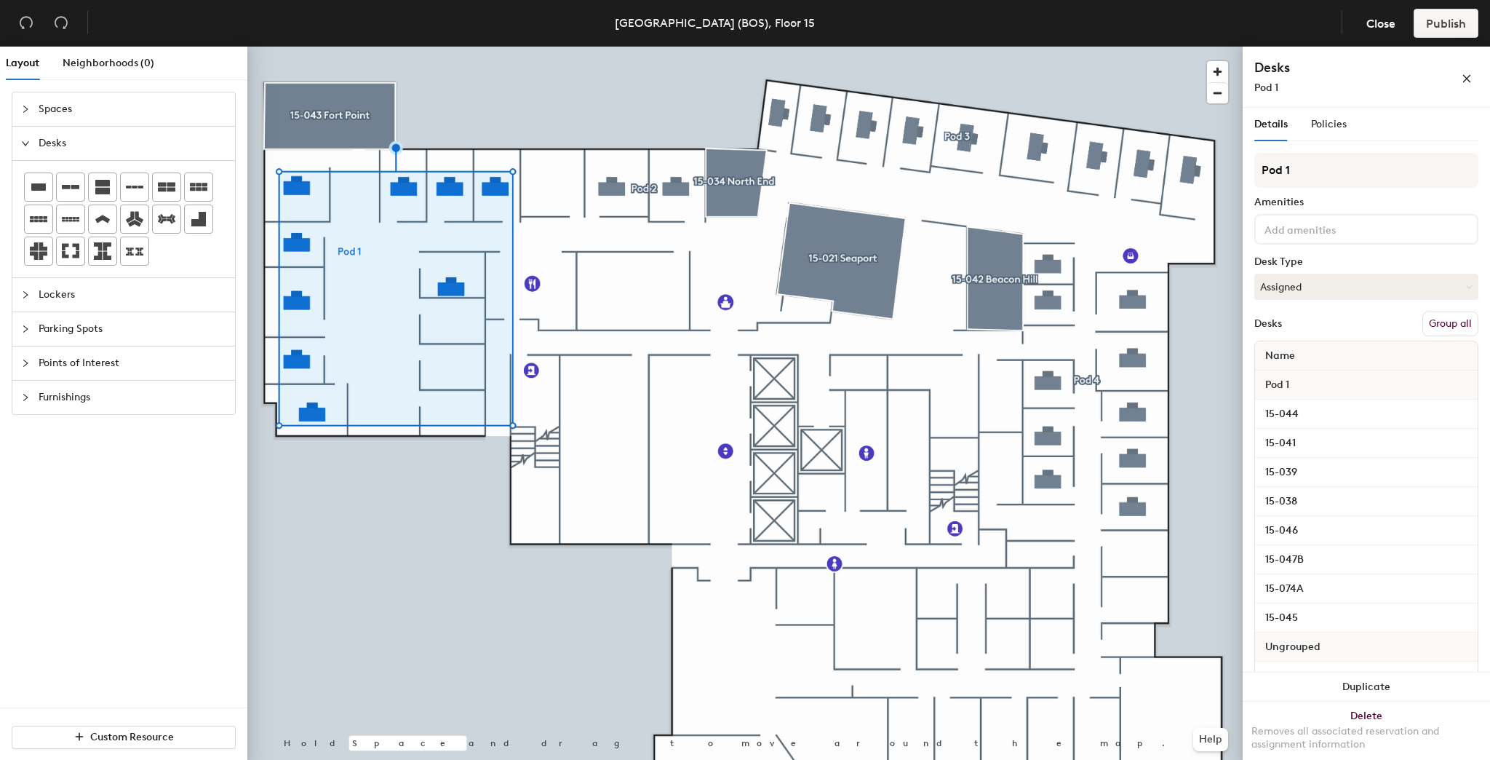
click at [1435, 327] on button "Group all" at bounding box center [1450, 323] width 56 height 25
click at [1204, 739] on button "Help" at bounding box center [1210, 739] width 35 height 23
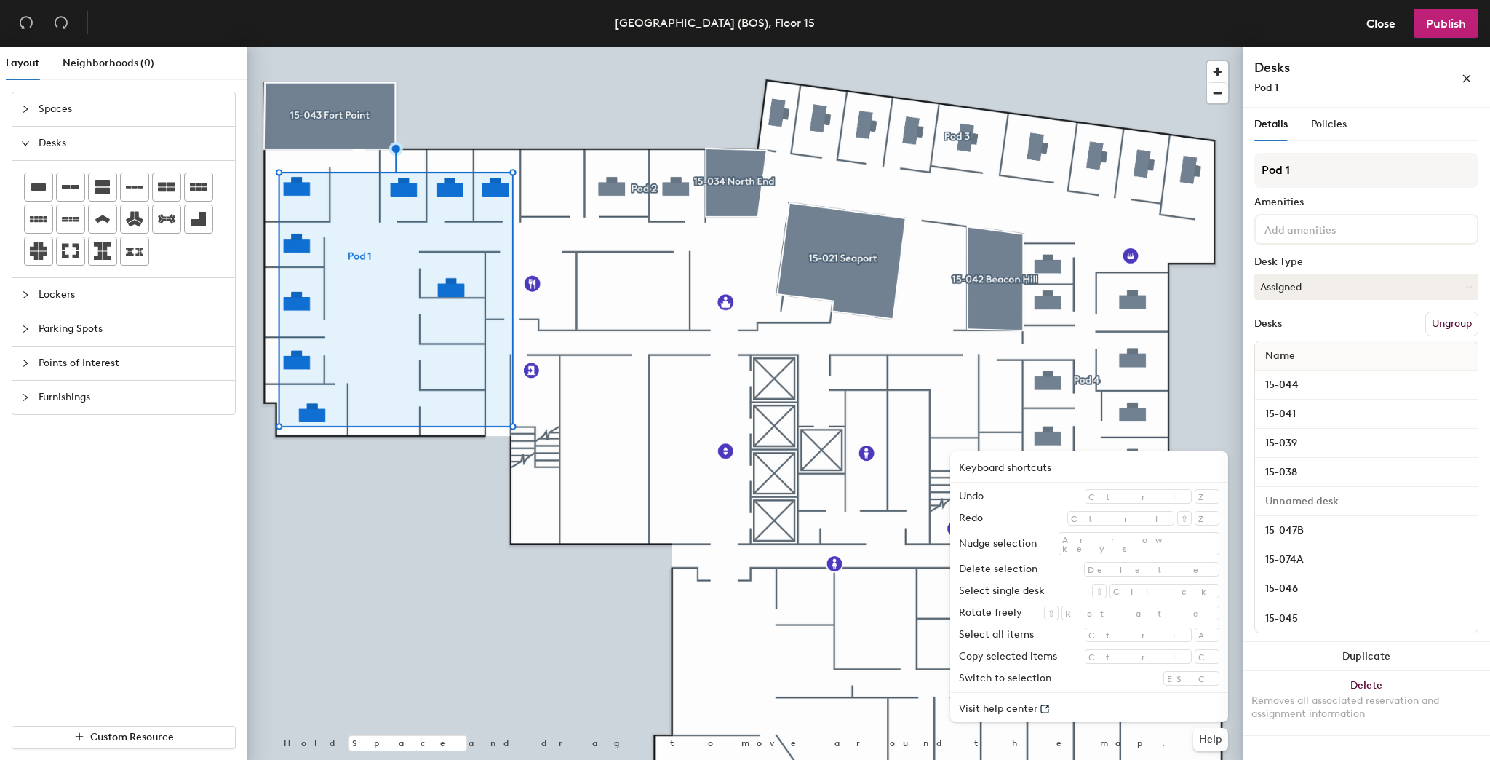
click at [547, 47] on div at bounding box center [744, 47] width 995 height 0
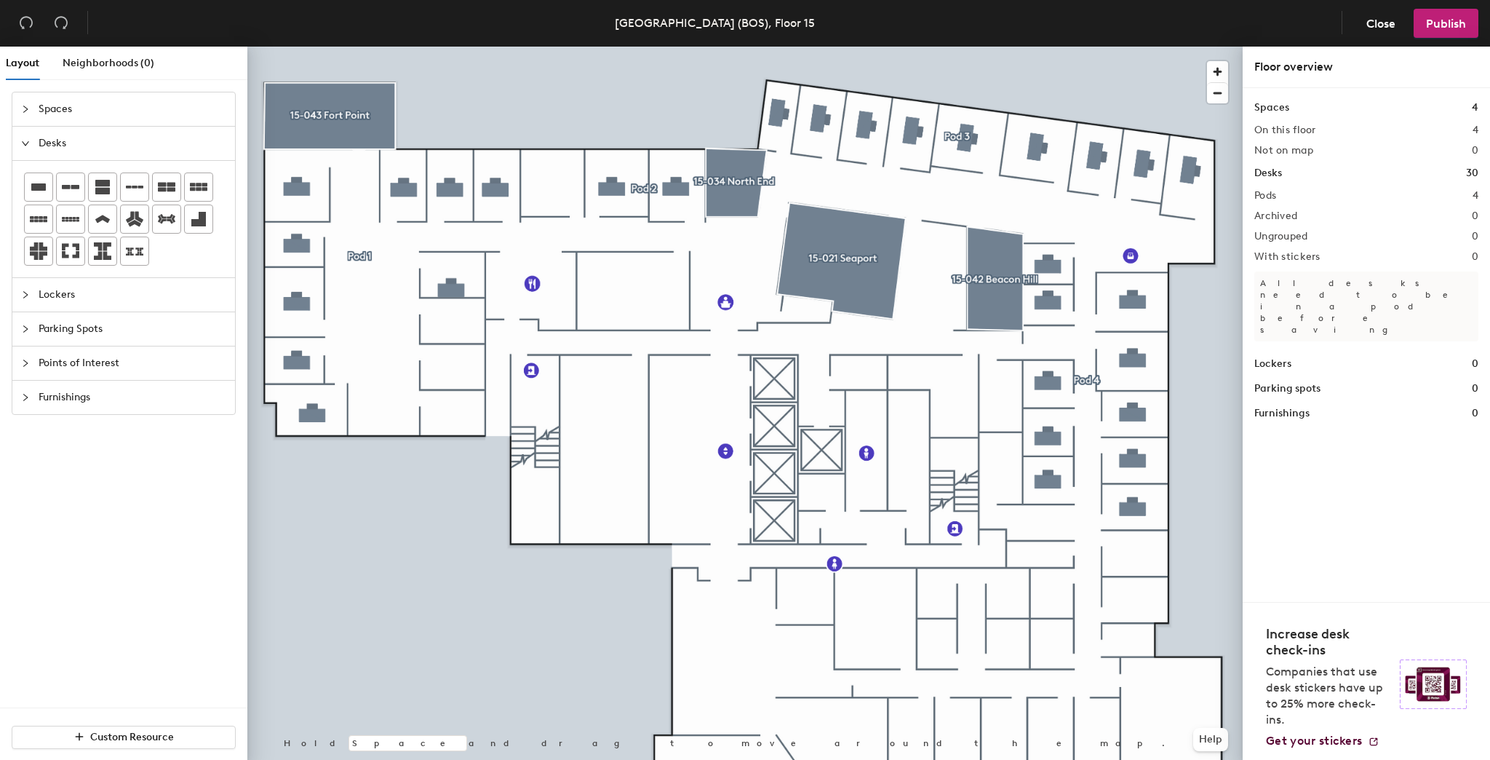
click at [449, 47] on div at bounding box center [744, 47] width 995 height 0
click at [1176, 47] on div at bounding box center [744, 47] width 995 height 0
click at [28, 293] on icon "collapsed" at bounding box center [25, 294] width 9 height 9
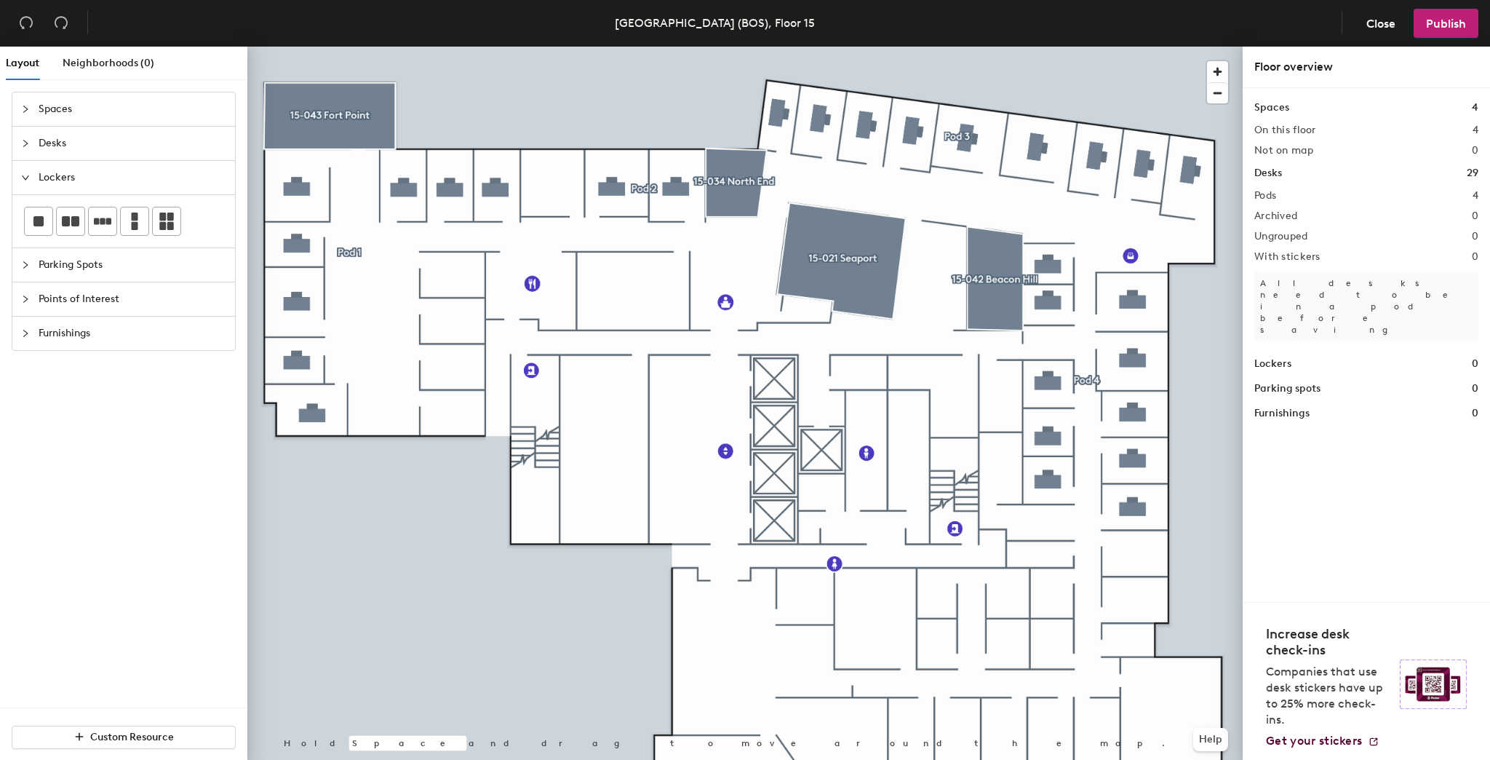
click at [24, 266] on icon "collapsed" at bounding box center [25, 264] width 9 height 9
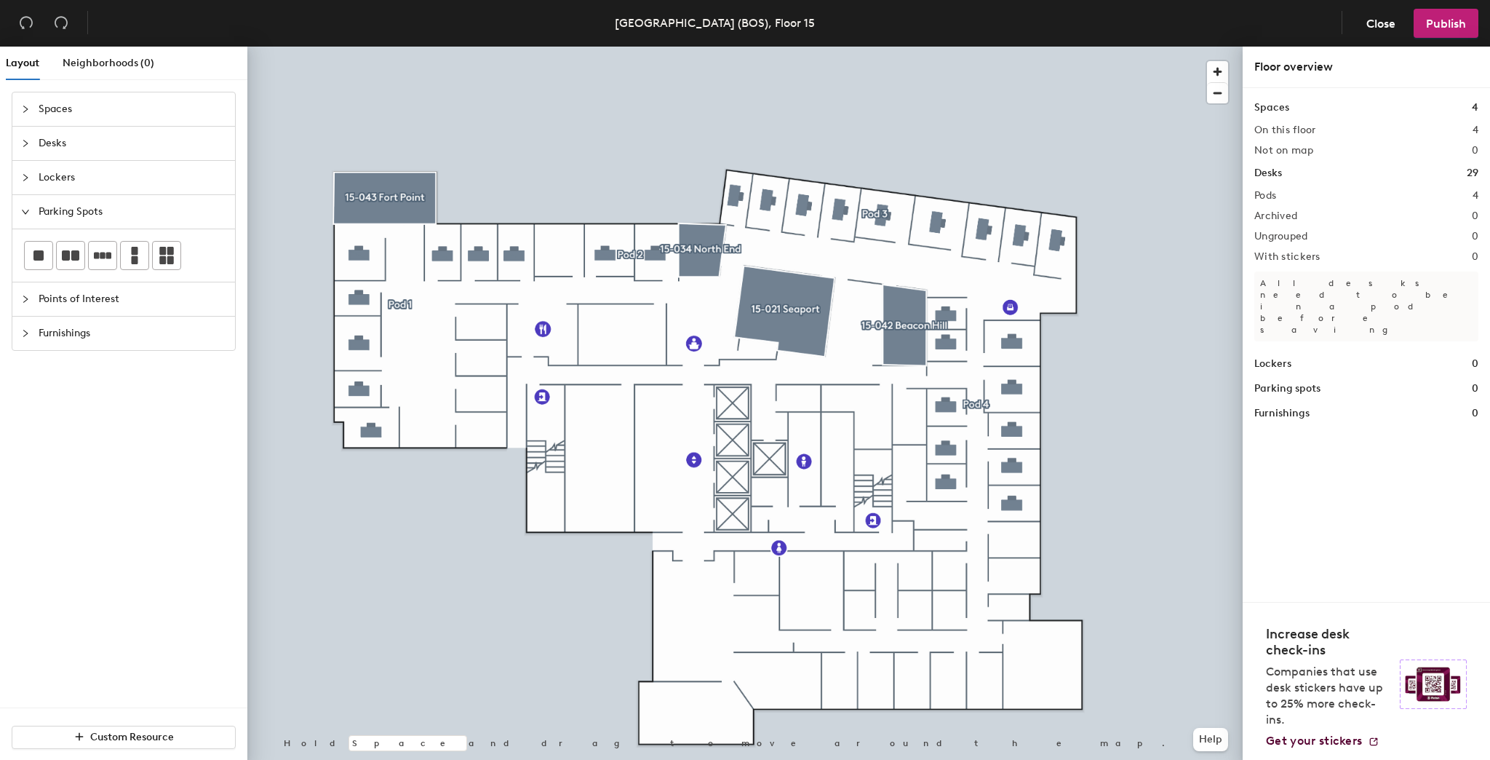
click at [27, 301] on icon "collapsed" at bounding box center [25, 299] width 9 height 9
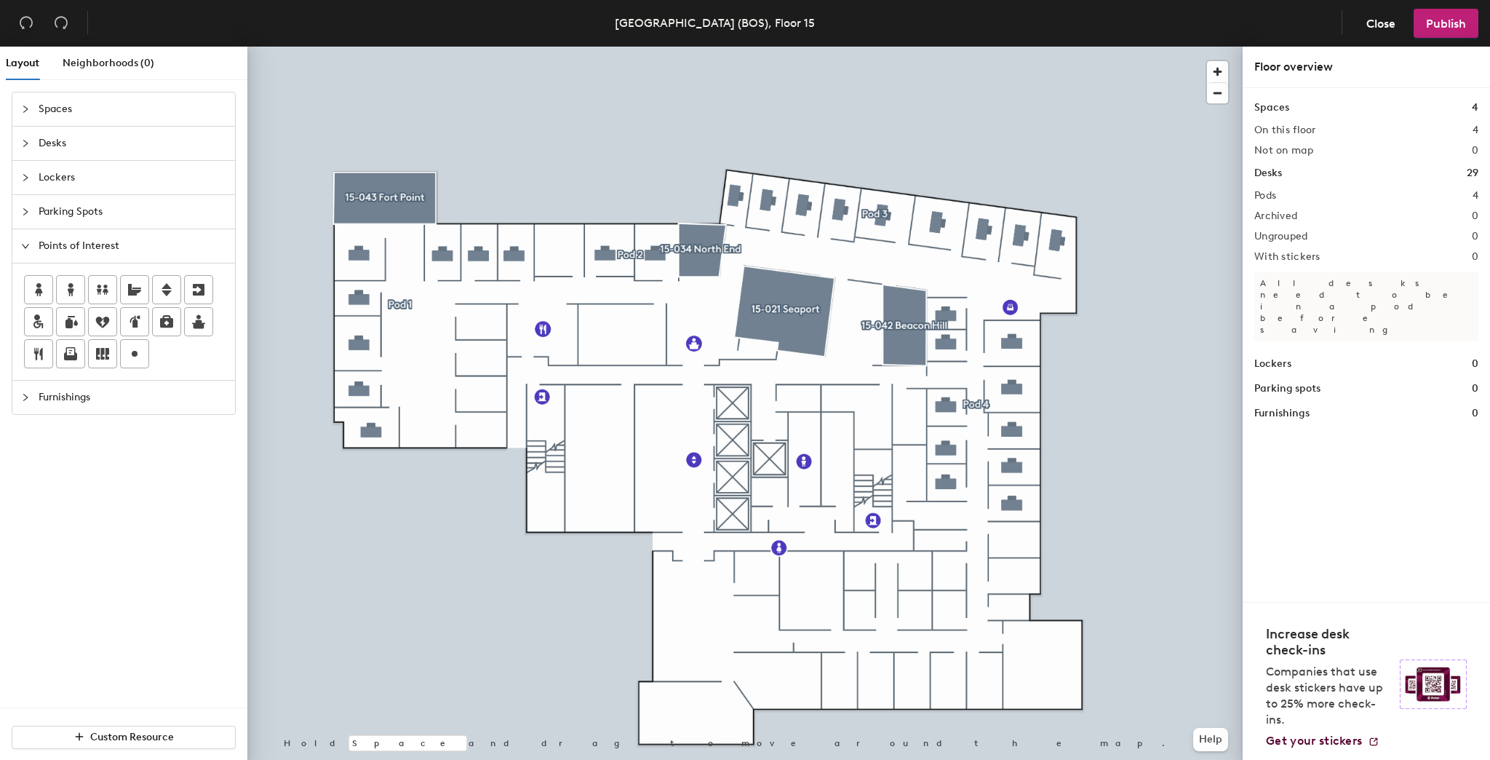
click at [27, 398] on icon "collapsed" at bounding box center [25, 397] width 9 height 9
click at [44, 244] on span "Points of Interest" at bounding box center [133, 245] width 188 height 33
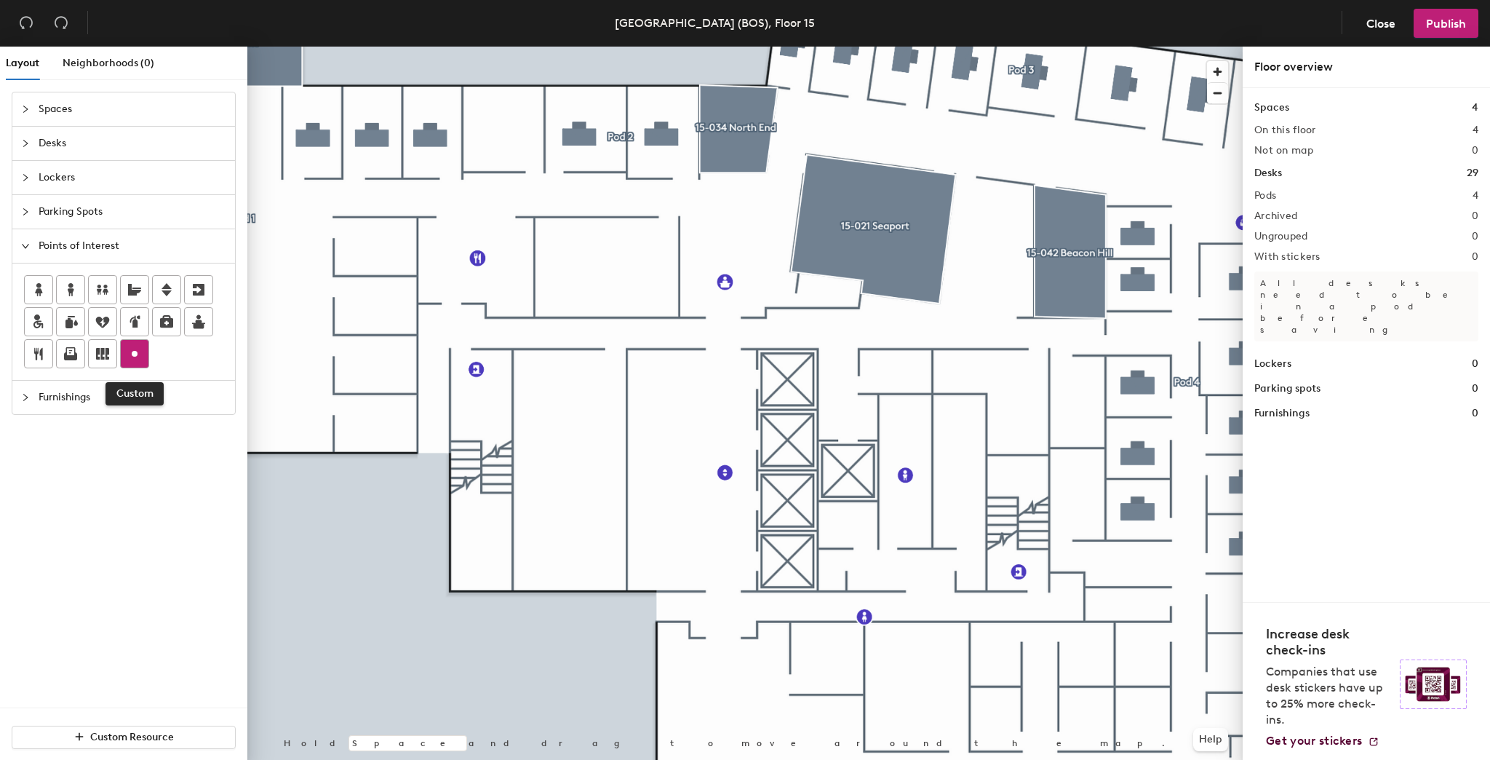
click at [135, 356] on icon at bounding box center [134, 353] width 17 height 17
drag, startPoint x: 617, startPoint y: 508, endPoint x: 554, endPoint y: 522, distance: 64.8
click at [554, 522] on div "West Wing" at bounding box center [582, 515] width 91 height 25
type input "F"
type input "Security Room"
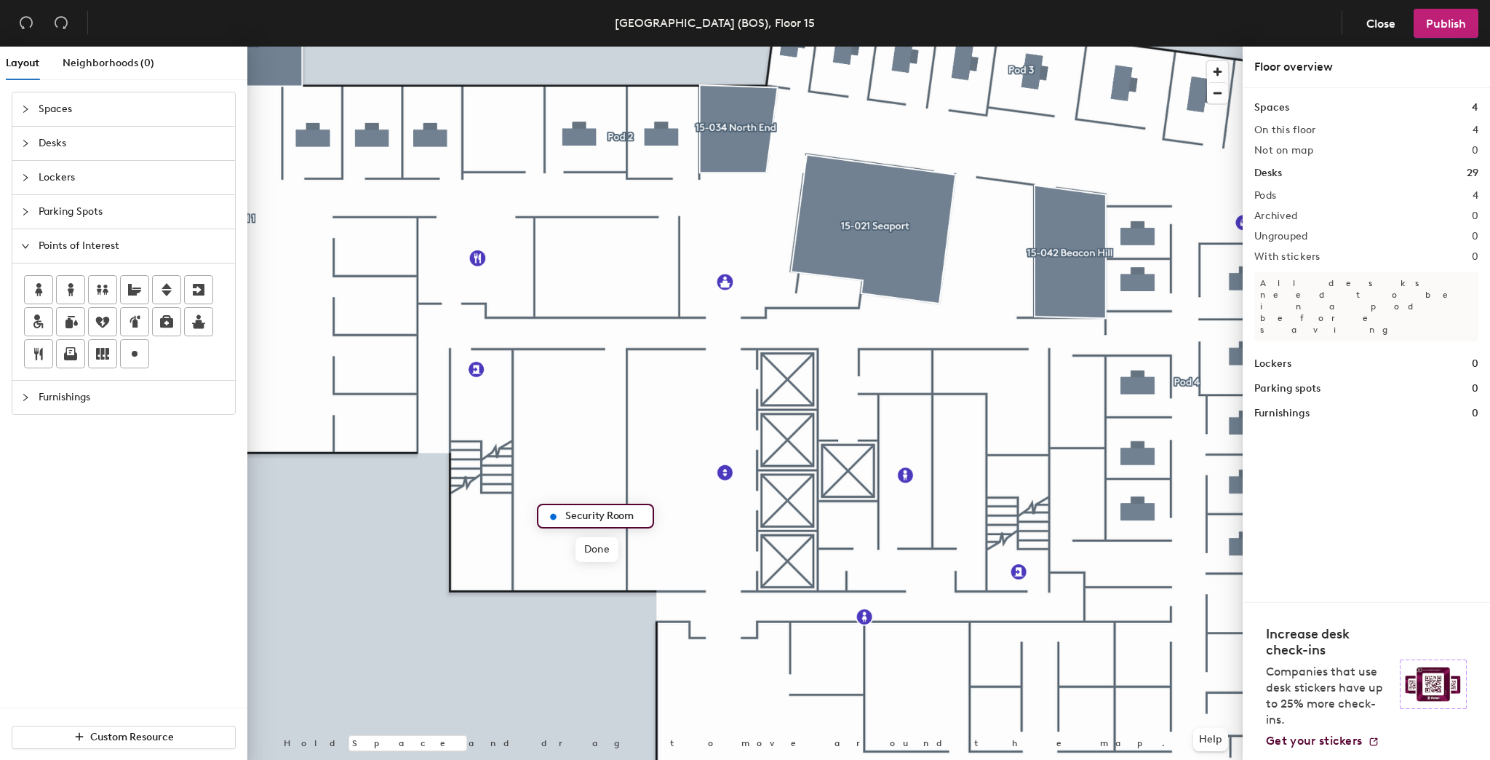
click at [522, 522] on div "Security Room Done Hold Space and drag to move around the map. Help" at bounding box center [744, 406] width 995 height 719
click at [99, 346] on icon at bounding box center [102, 353] width 17 height 17
click at [560, 422] on span "Done" at bounding box center [568, 422] width 43 height 25
click at [584, 422] on span "Delete" at bounding box center [594, 422] width 51 height 25
click at [600, 552] on span "Delete" at bounding box center [603, 549] width 51 height 25
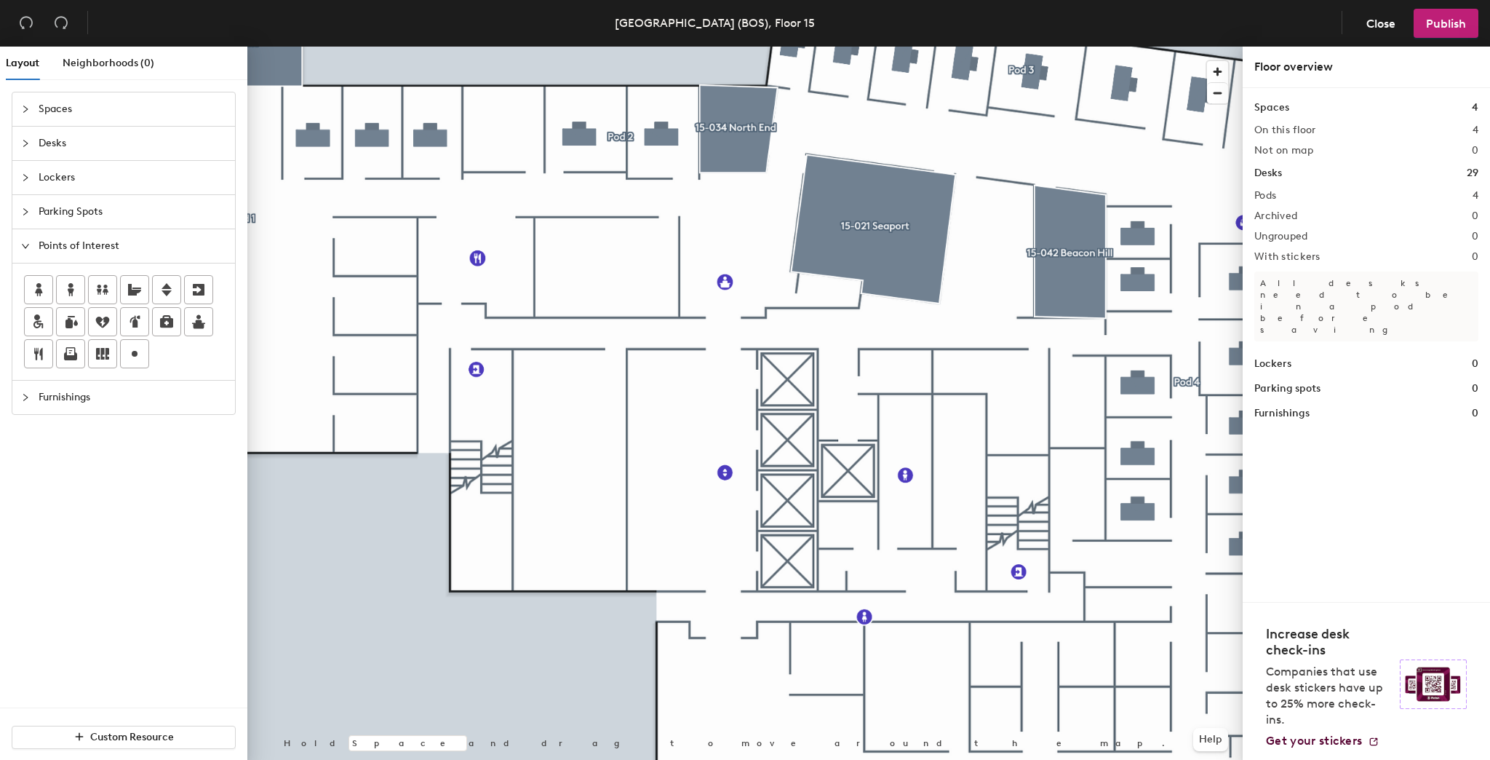
click at [49, 397] on span "Furnishings" at bounding box center [133, 396] width 188 height 33
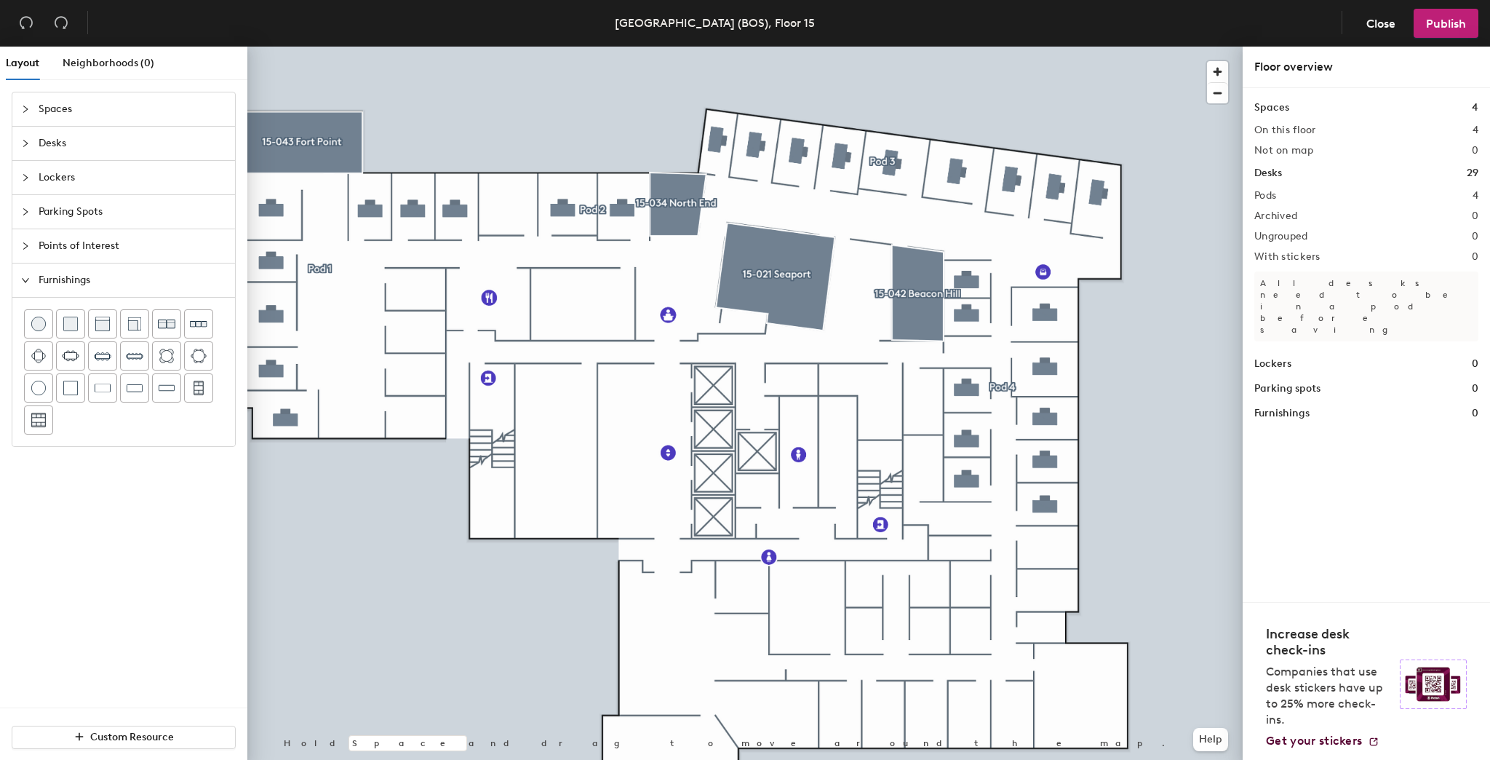
drag, startPoint x: 49, startPoint y: 250, endPoint x: 42, endPoint y: 246, distance: 7.5
click at [49, 247] on span "Points of Interest" at bounding box center [133, 245] width 188 height 33
click at [25, 242] on icon "expanded" at bounding box center [25, 246] width 9 height 9
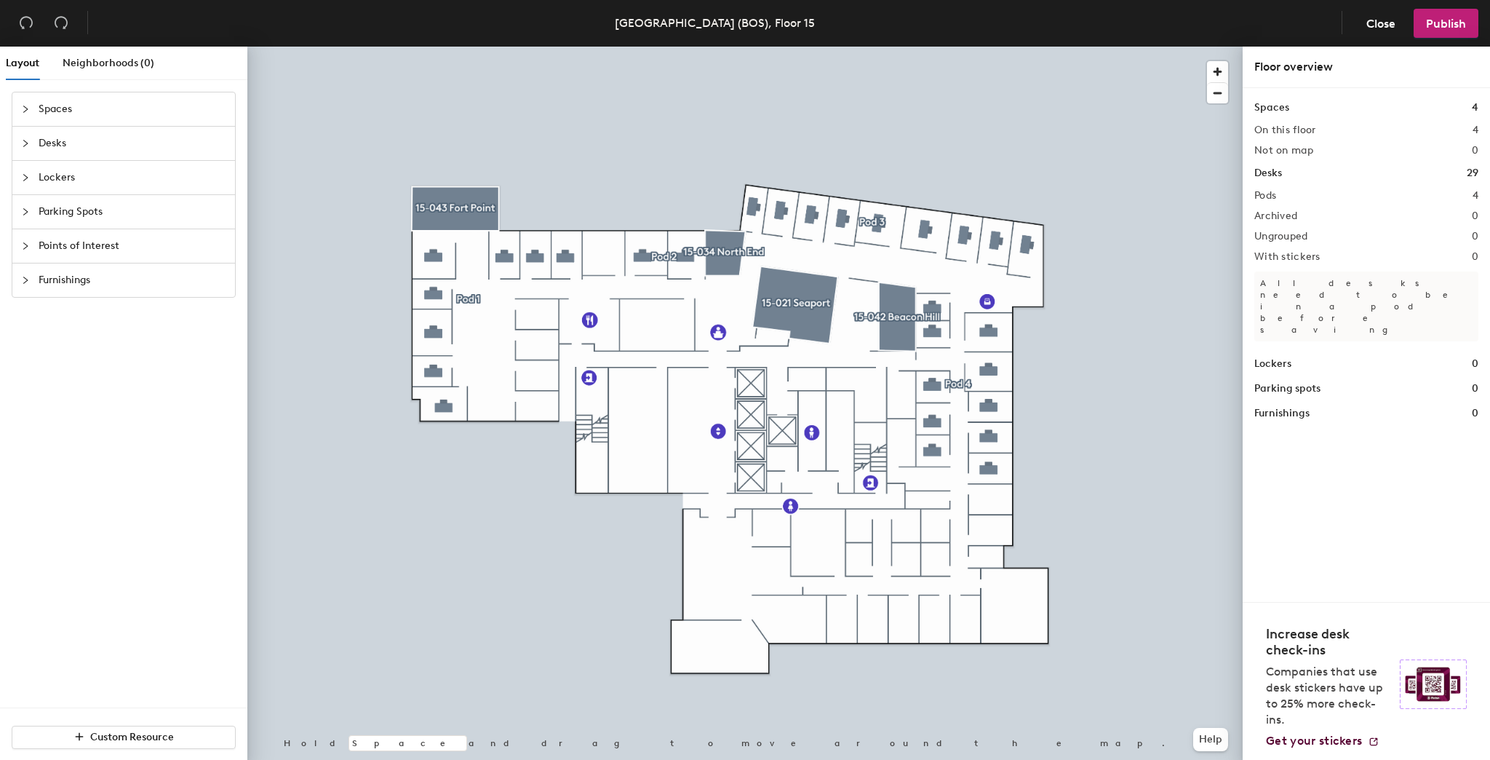
click at [23, 282] on icon "collapsed" at bounding box center [25, 279] width 4 height 7
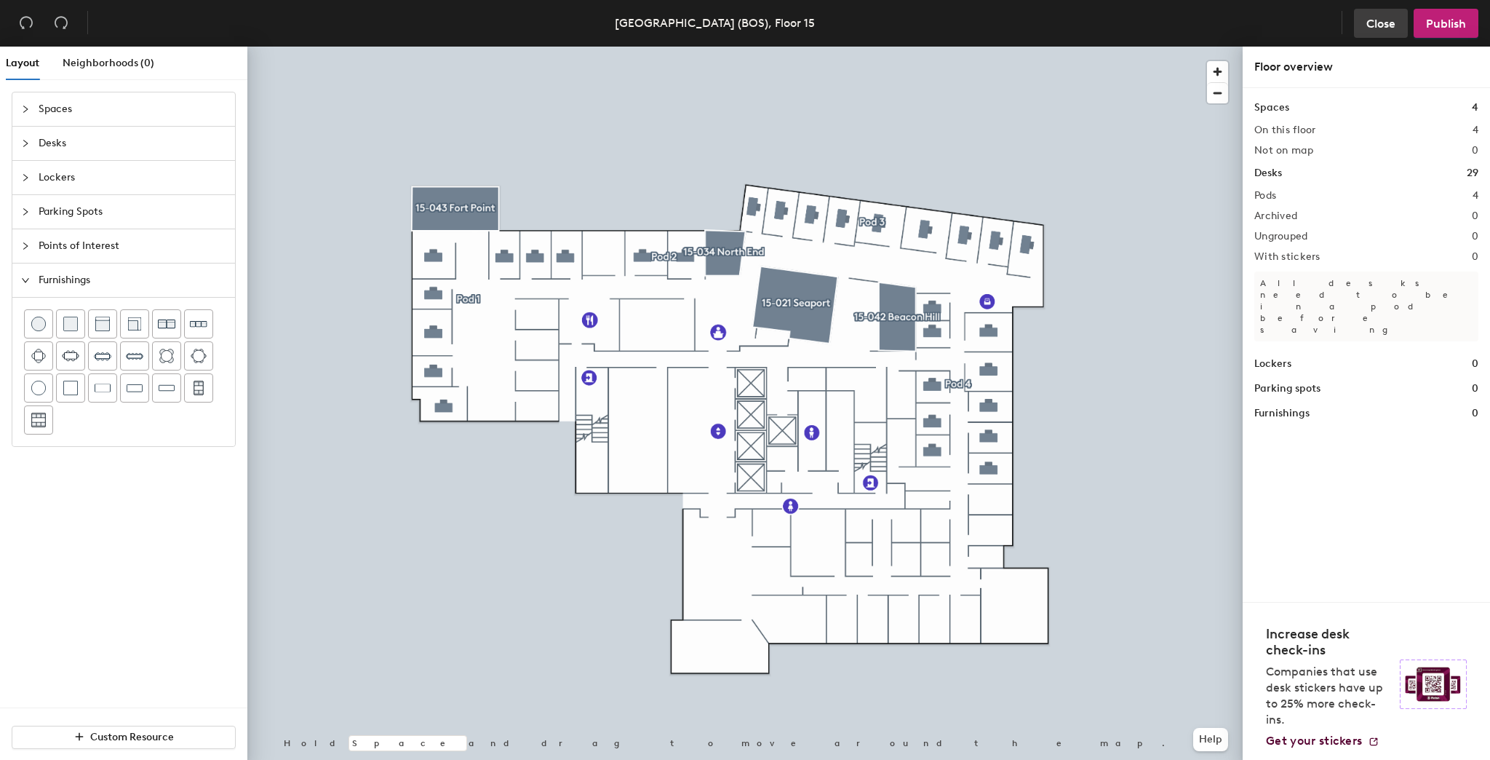
click at [1379, 23] on span "Close" at bounding box center [1380, 24] width 29 height 14
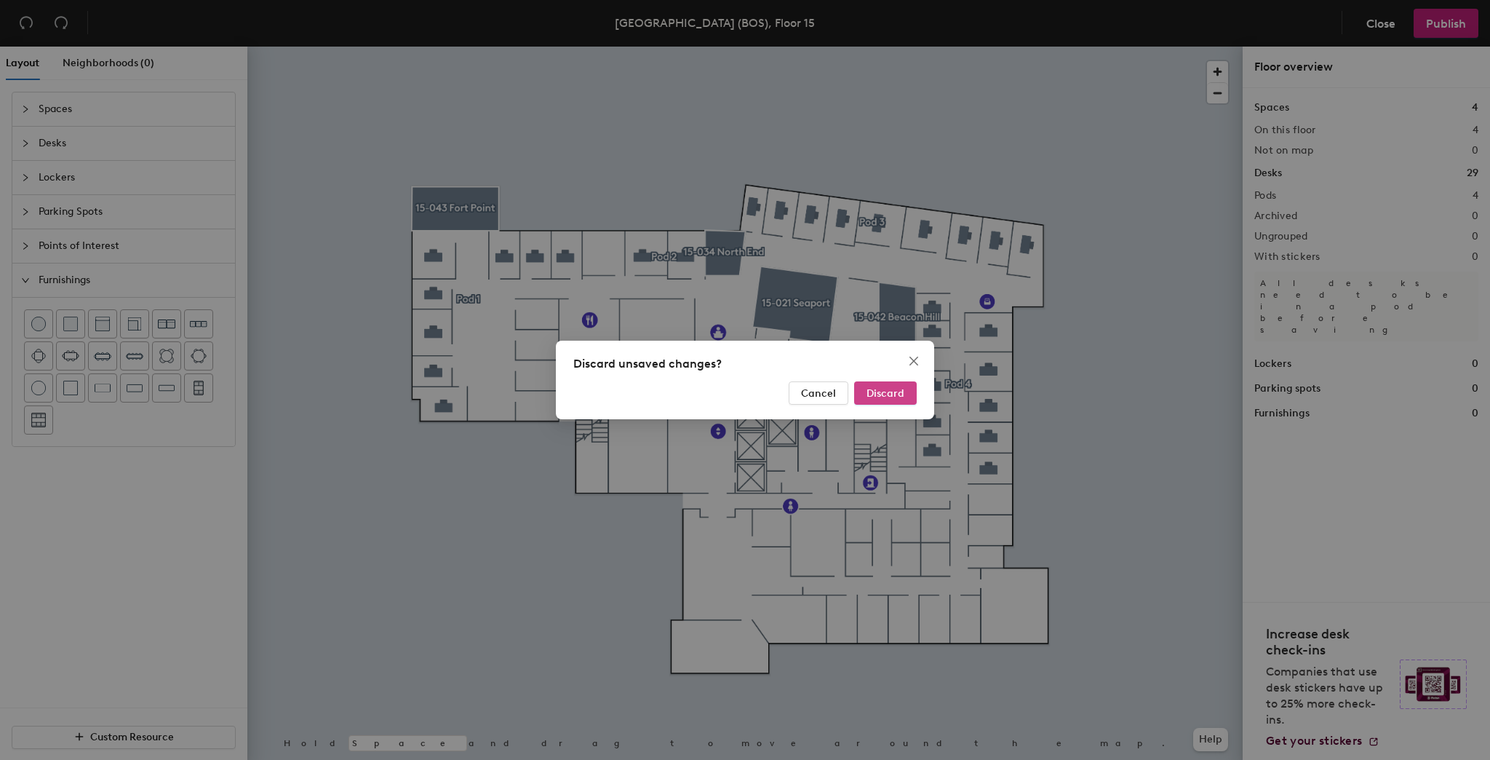
click at [907, 397] on button "Discard" at bounding box center [885, 392] width 63 height 23
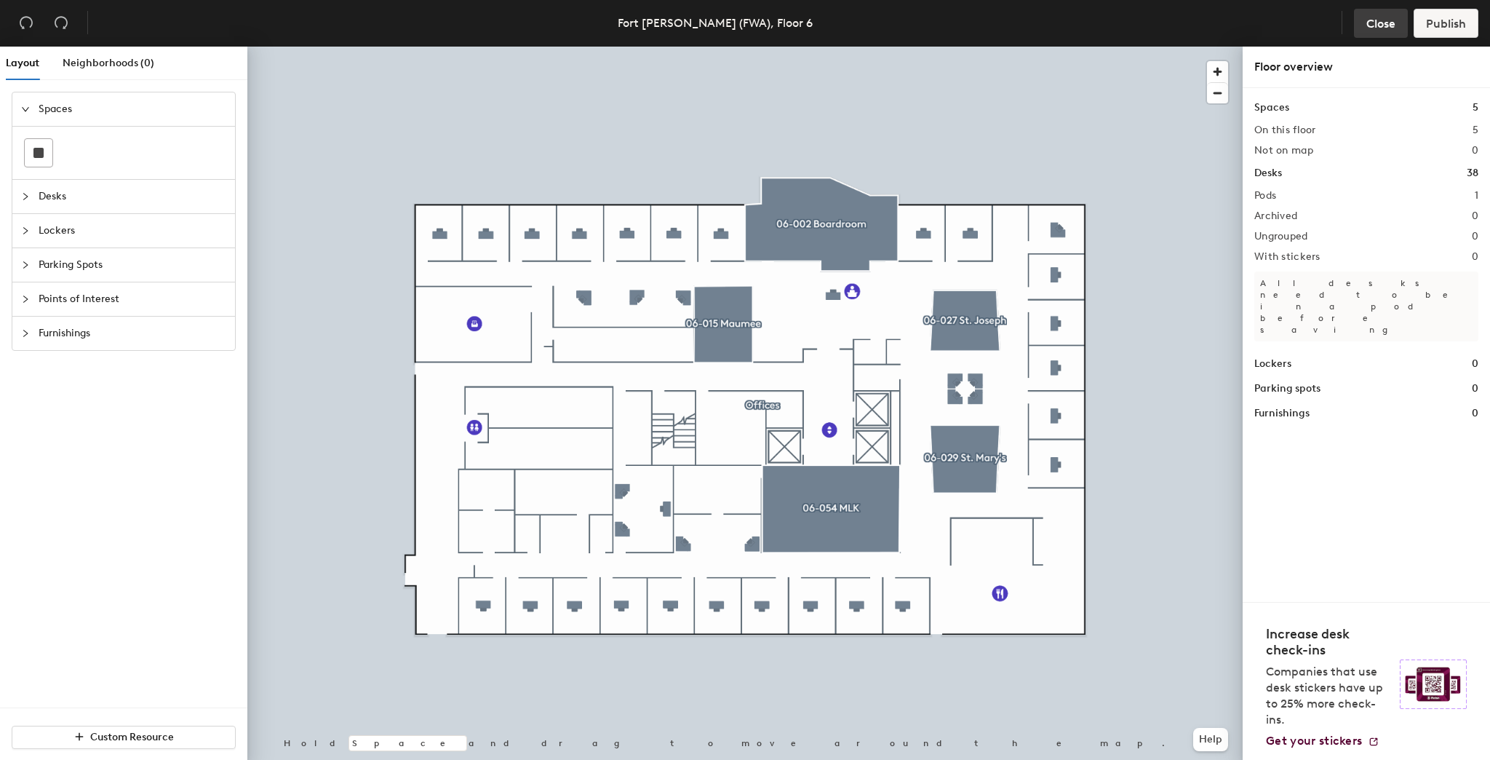
click at [1372, 20] on span "Close" at bounding box center [1380, 24] width 29 height 14
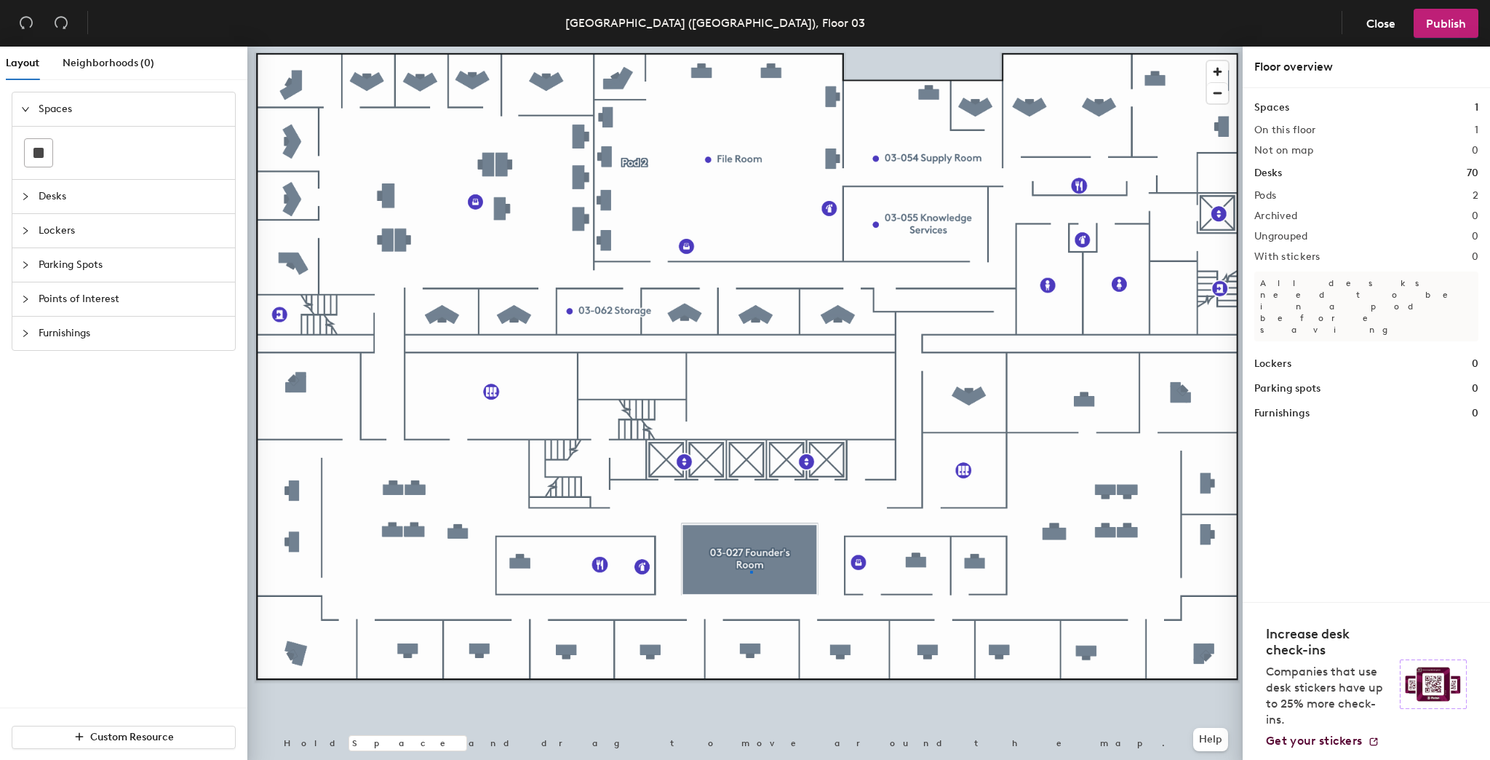
click at [750, 47] on div at bounding box center [744, 47] width 995 height 0
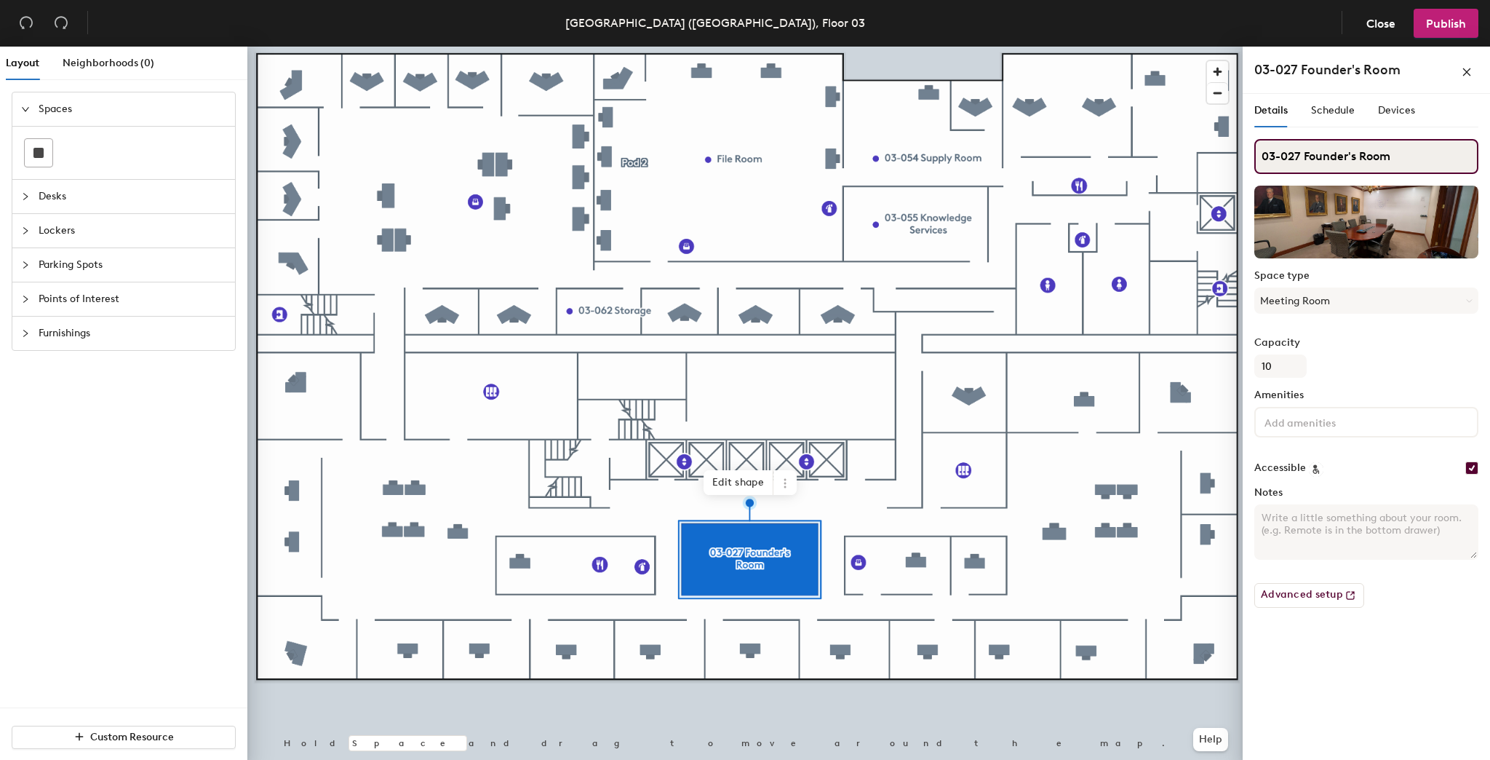
drag, startPoint x: 1302, startPoint y: 155, endPoint x: 1254, endPoint y: 156, distance: 47.3
click at [1254, 156] on input "03-027 Founder's Room" at bounding box center [1366, 156] width 224 height 35
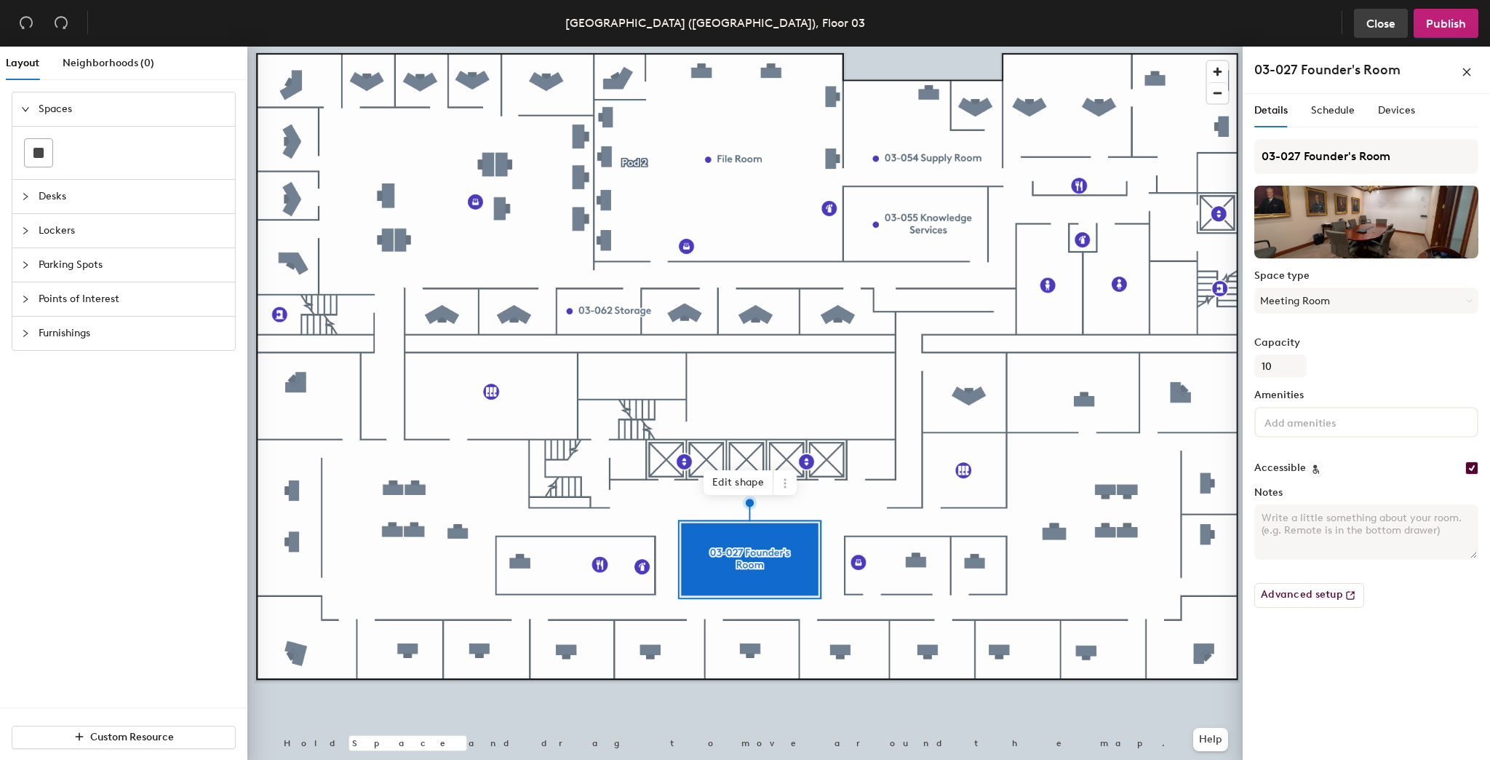
click at [1383, 19] on span "Close" at bounding box center [1380, 24] width 29 height 14
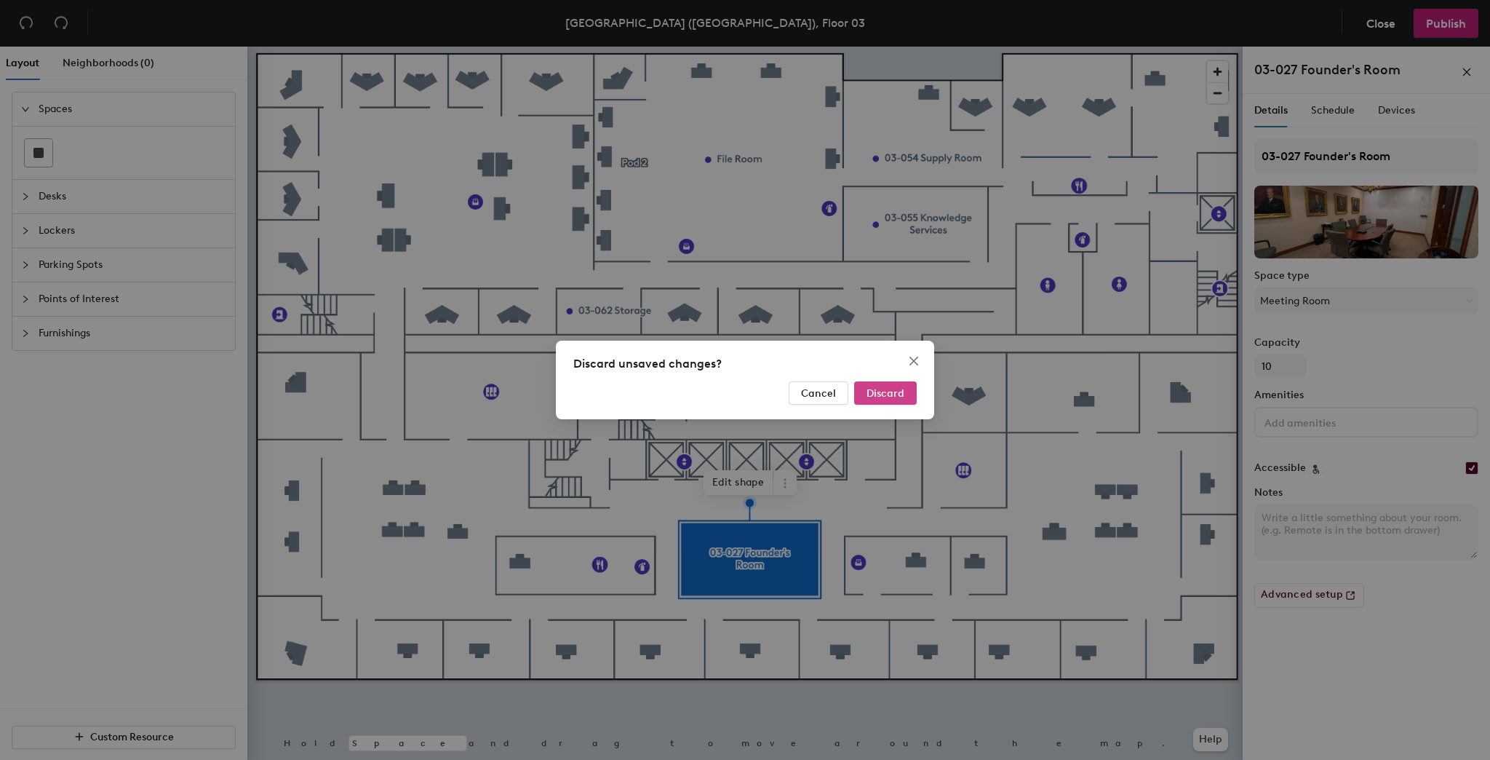
click at [874, 393] on span "Discard" at bounding box center [885, 393] width 38 height 12
